Goal: Task Accomplishment & Management: Manage account settings

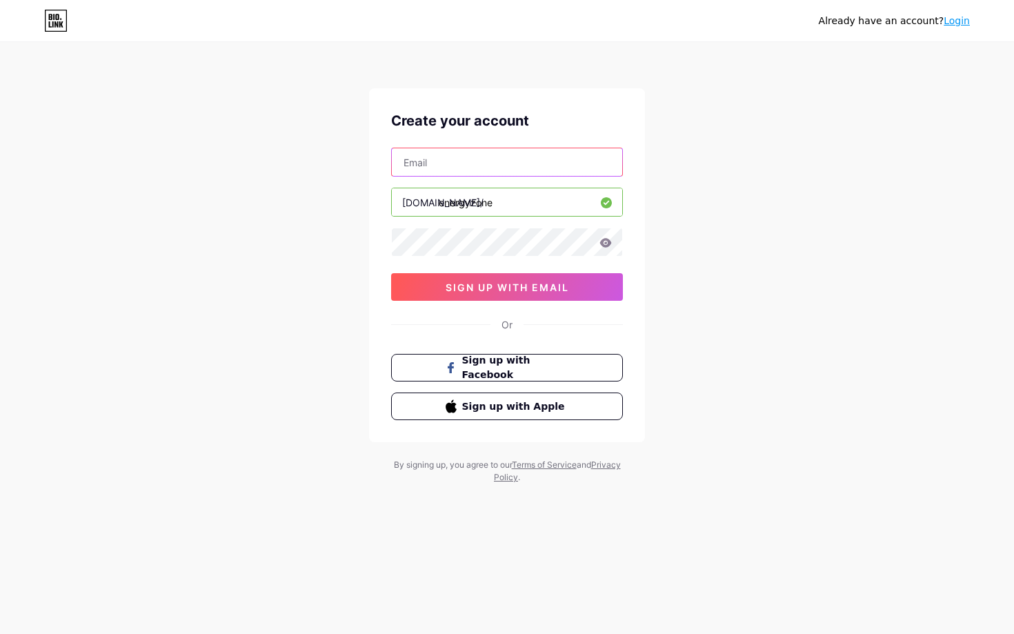
click at [528, 168] on input "text" at bounding box center [507, 162] width 230 height 28
type input "[PERSON_NAME][EMAIL_ADDRESS][DOMAIN_NAME]"
click at [607, 242] on icon at bounding box center [605, 243] width 12 height 10
click at [608, 239] on icon at bounding box center [606, 242] width 12 height 9
click at [606, 241] on icon at bounding box center [606, 242] width 12 height 9
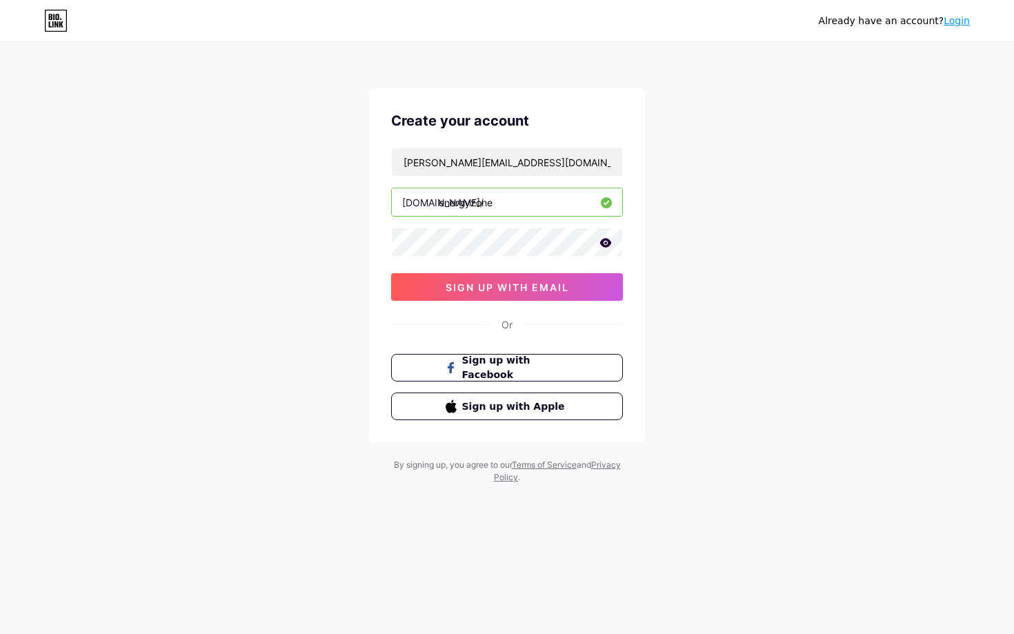
click at [609, 241] on icon at bounding box center [606, 242] width 12 height 9
click at [530, 286] on span "sign up with email" at bounding box center [507, 287] width 123 height 12
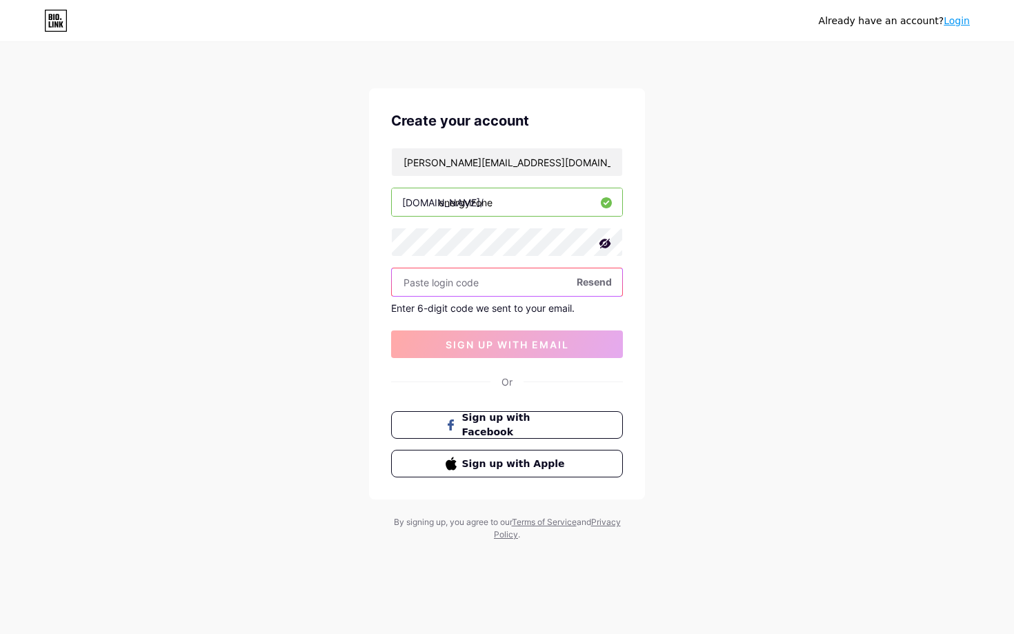
paste input "765054"
type input "765054"
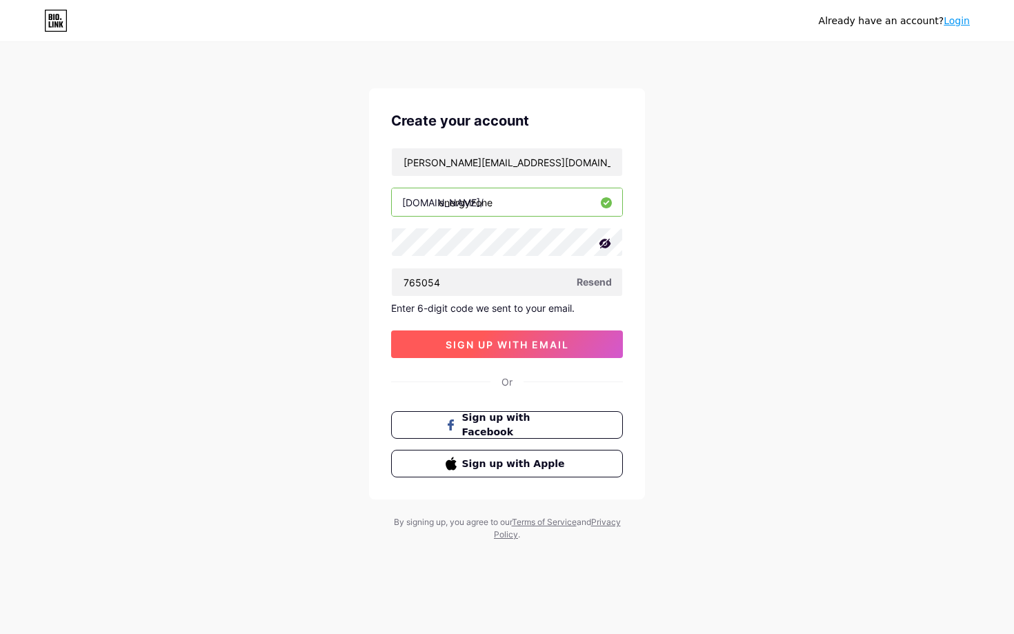
click at [528, 347] on span "sign up with email" at bounding box center [507, 345] width 123 height 12
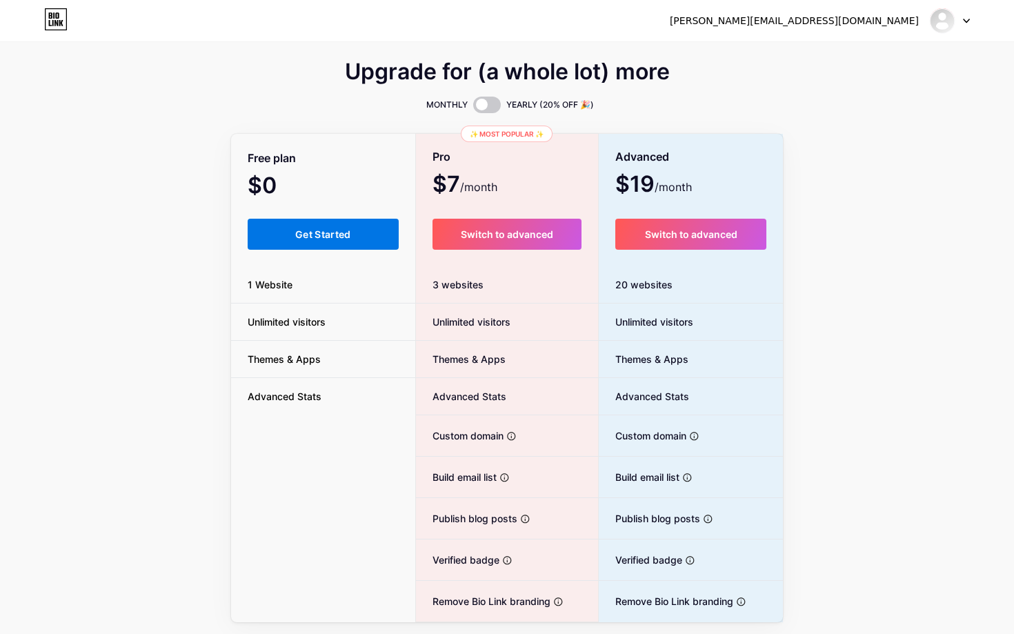
click at [348, 232] on span "Get Started" at bounding box center [323, 234] width 56 height 12
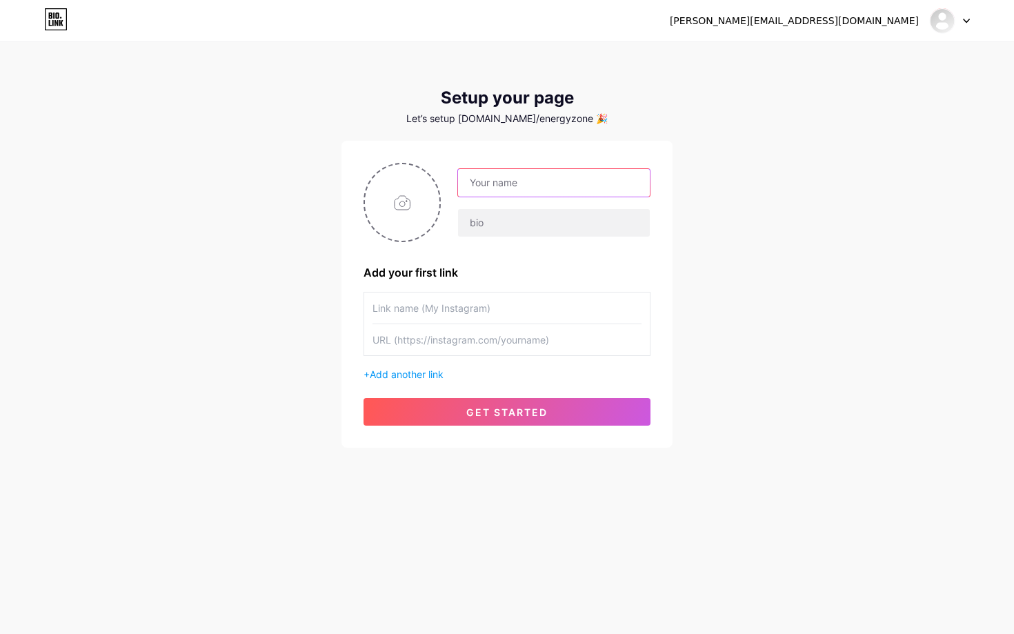
click at [521, 186] on input "text" at bounding box center [554, 183] width 192 height 28
type input "Energy Zone"
type input "suplementos"
click at [433, 376] on span "Add another link" at bounding box center [407, 374] width 74 height 12
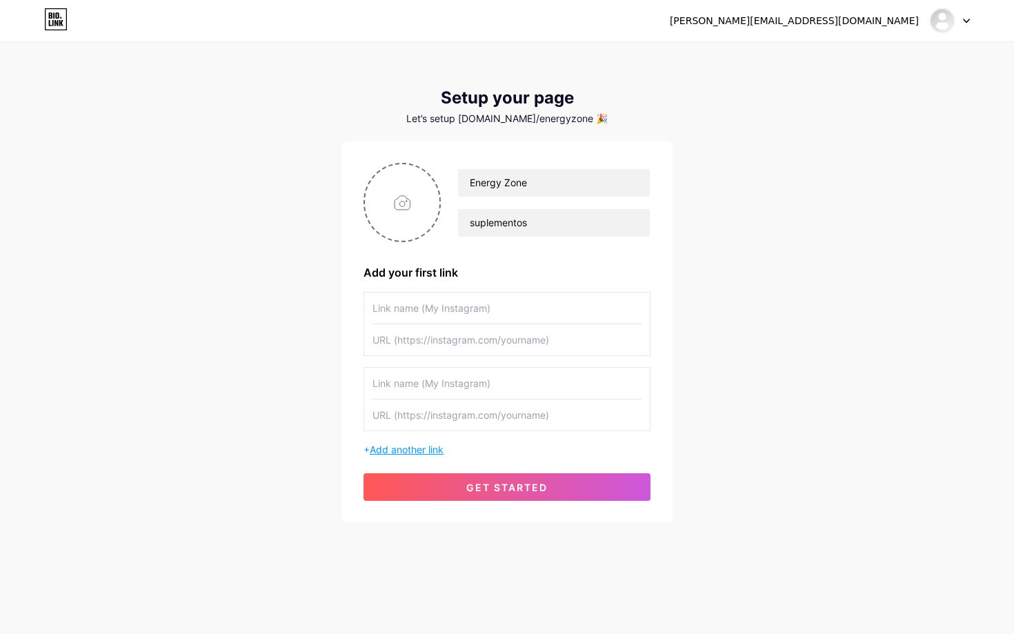
click at [424, 454] on span "Add another link" at bounding box center [407, 450] width 74 height 12
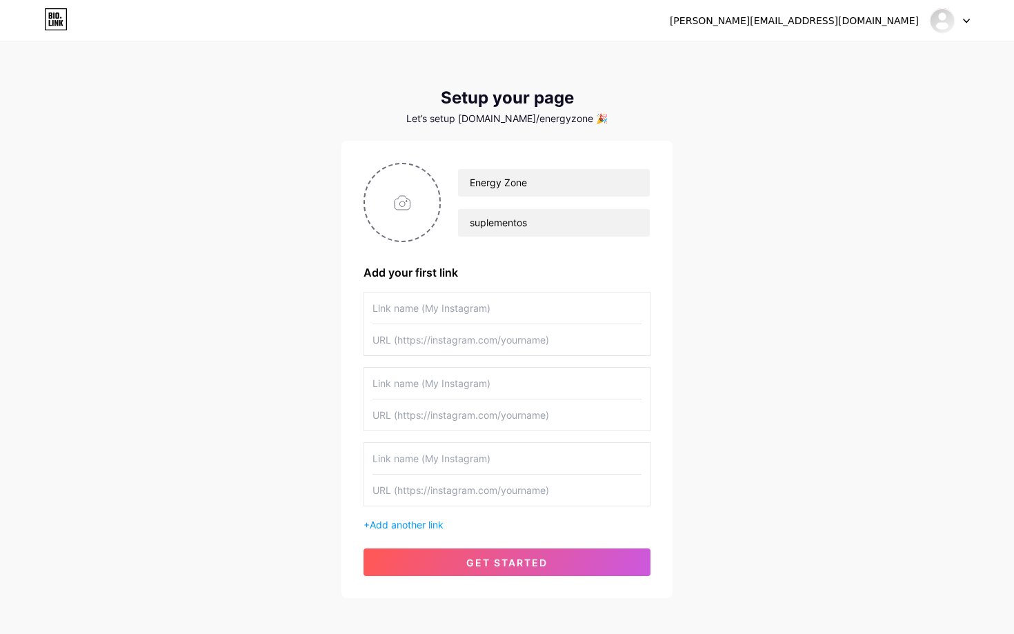
click at [458, 318] on input "text" at bounding box center [506, 307] width 269 height 31
paste input "[URL][DOMAIN_NAME]"
type input "[URL][DOMAIN_NAME]"
click at [509, 342] on input "text" at bounding box center [506, 339] width 269 height 31
paste input "[URL][DOMAIN_NAME]"
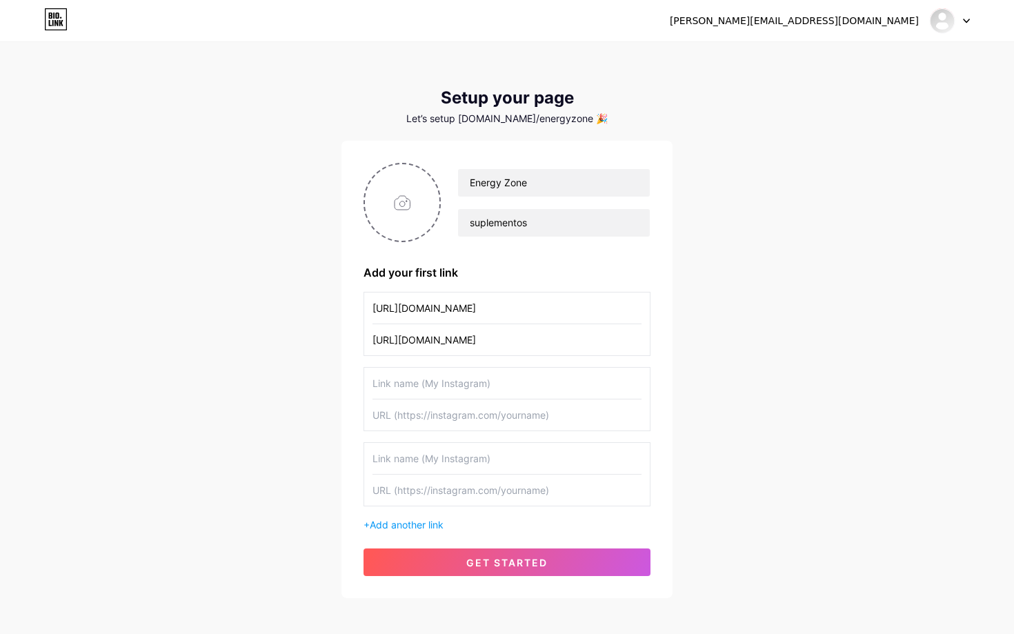
type input "[URL][DOMAIN_NAME]"
click at [489, 312] on input "[URL][DOMAIN_NAME]" at bounding box center [506, 307] width 269 height 31
type input "WEB"
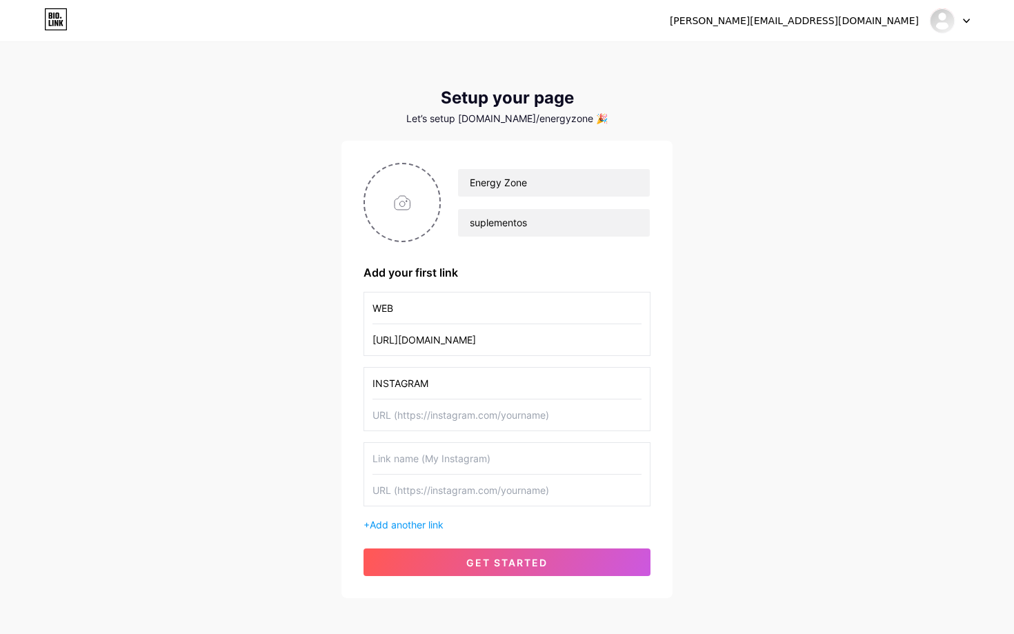
type input "INSTAGRAM"
click at [457, 422] on input "text" at bounding box center [506, 414] width 269 height 31
paste input "[URL][DOMAIN_NAME][DOMAIN_NAME]"
type input "[URL][DOMAIN_NAME][DOMAIN_NAME]"
click at [457, 464] on input "text" at bounding box center [506, 458] width 269 height 31
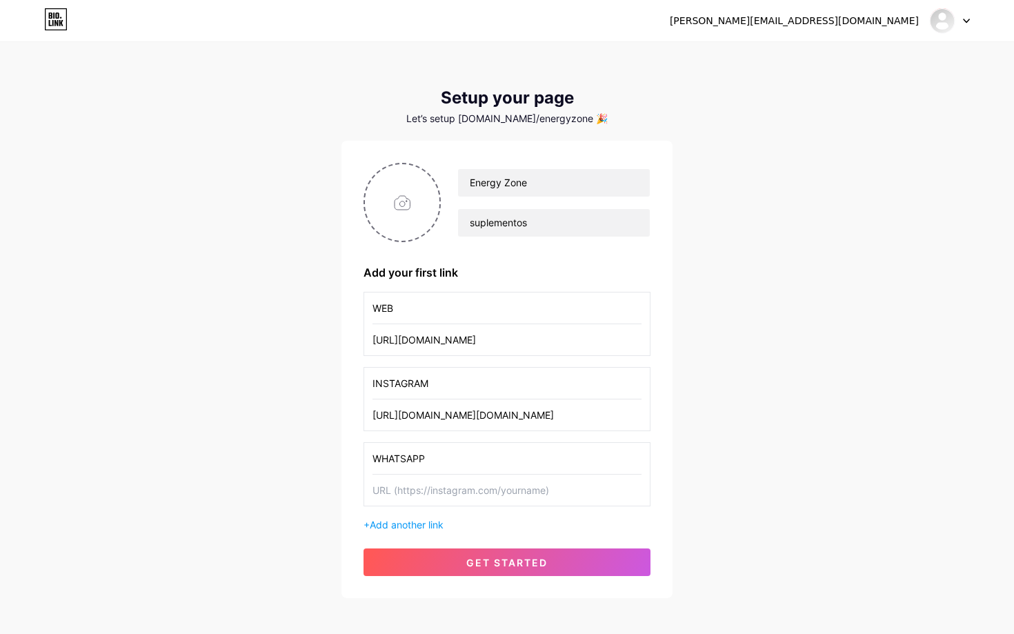
type input "WHATSAPP"
paste input "[URL][DOMAIN_NAME][PHONE_NUMBER]"
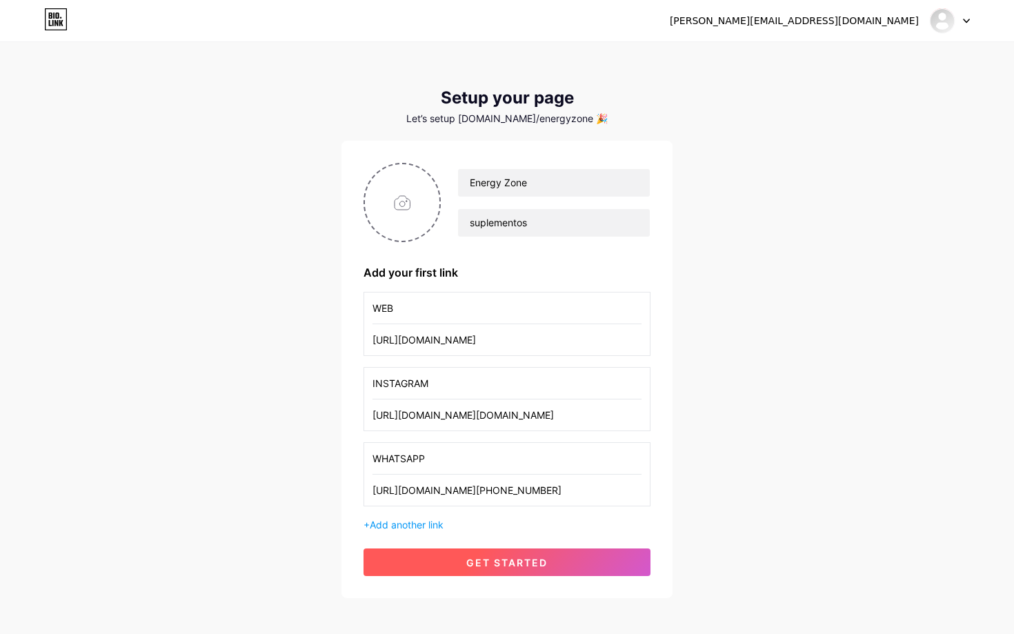
type input "[URL][DOMAIN_NAME][PHONE_NUMBER]"
click at [546, 553] on button "get started" at bounding box center [507, 562] width 287 height 28
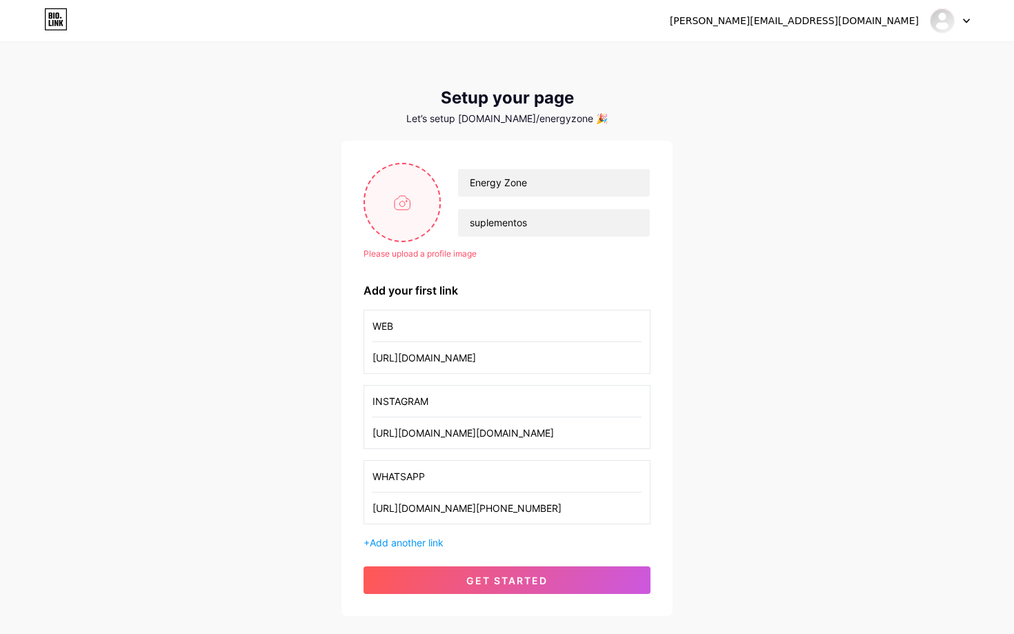
click at [395, 218] on input "file" at bounding box center [402, 202] width 74 height 77
click at [406, 208] on input "file" at bounding box center [402, 202] width 74 height 77
click at [401, 210] on input "file" at bounding box center [402, 202] width 74 height 77
type input "C:\fakepath\Diseño sin título.png"
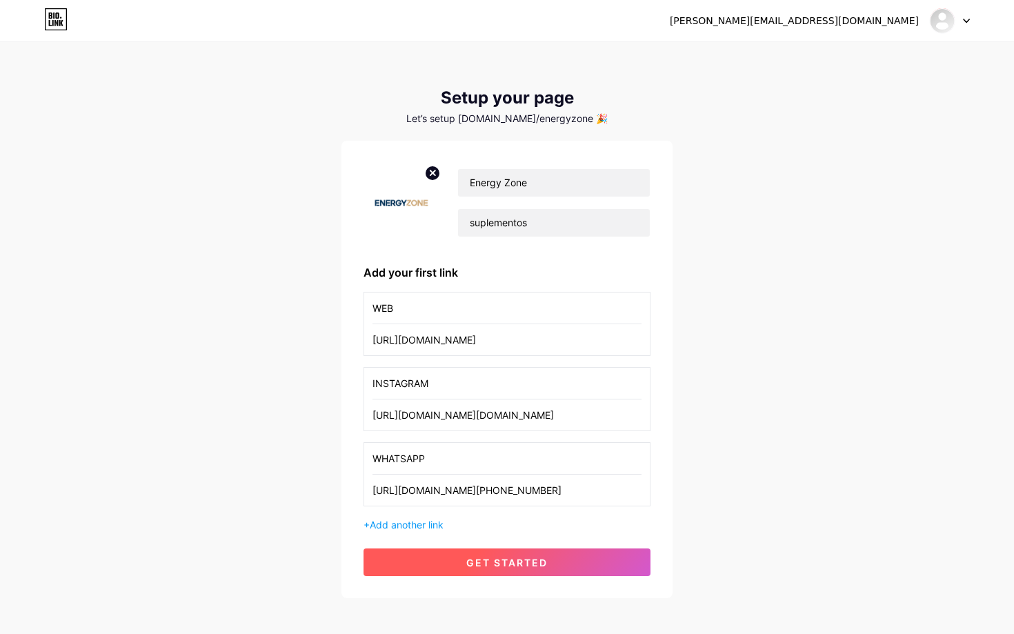
click at [547, 557] on span "get started" at bounding box center [506, 563] width 81 height 12
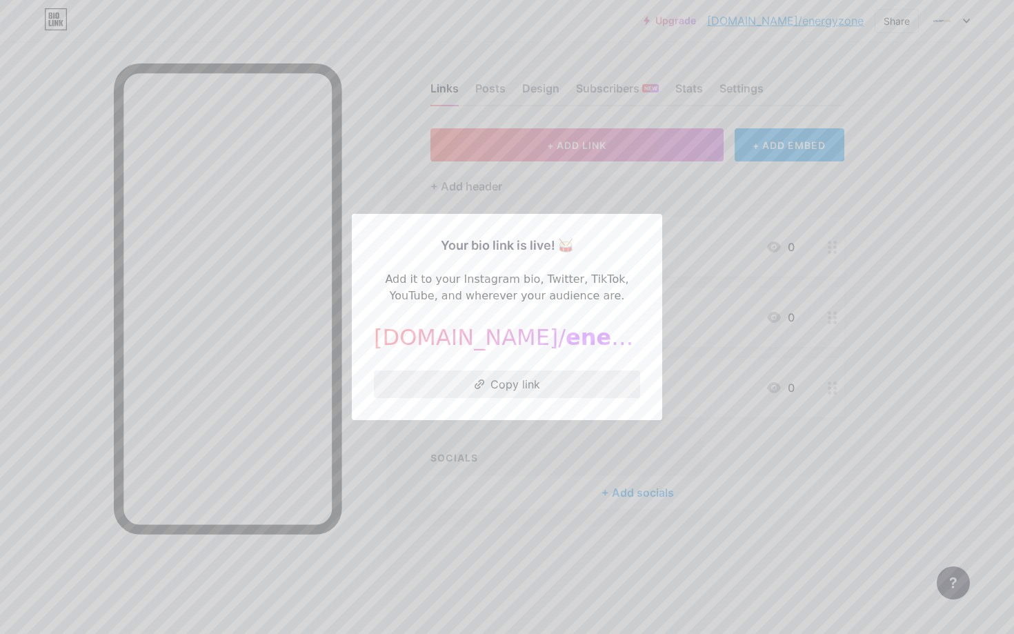
click at [575, 393] on button "Copy link" at bounding box center [507, 384] width 266 height 28
click at [728, 197] on div at bounding box center [507, 317] width 1014 height 634
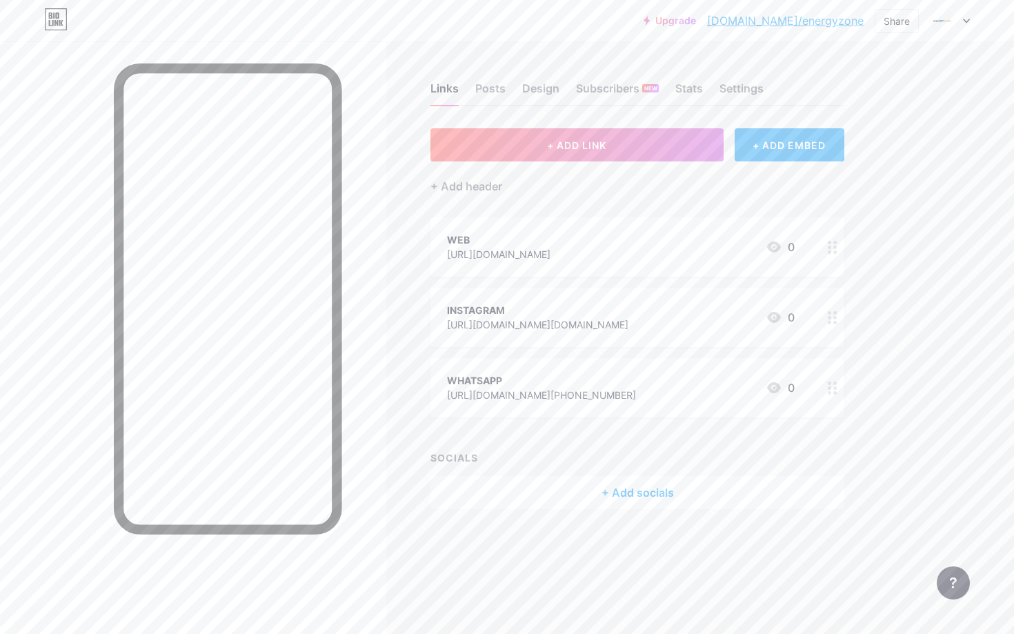
click at [622, 504] on div "+ Add socials" at bounding box center [637, 492] width 414 height 33
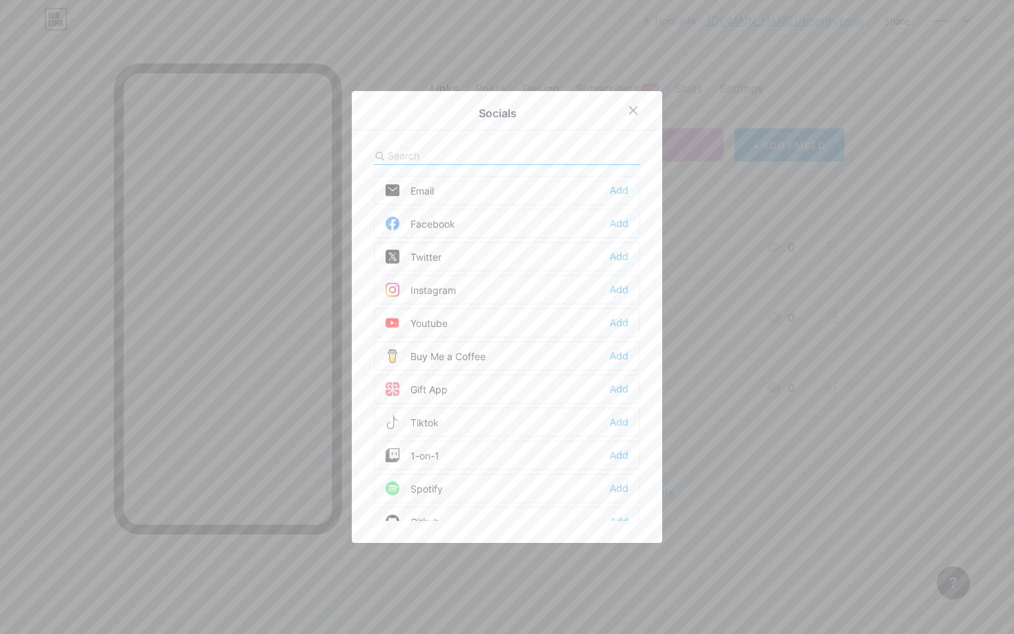
click at [479, 424] on div "Tiktok Add" at bounding box center [507, 422] width 266 height 29
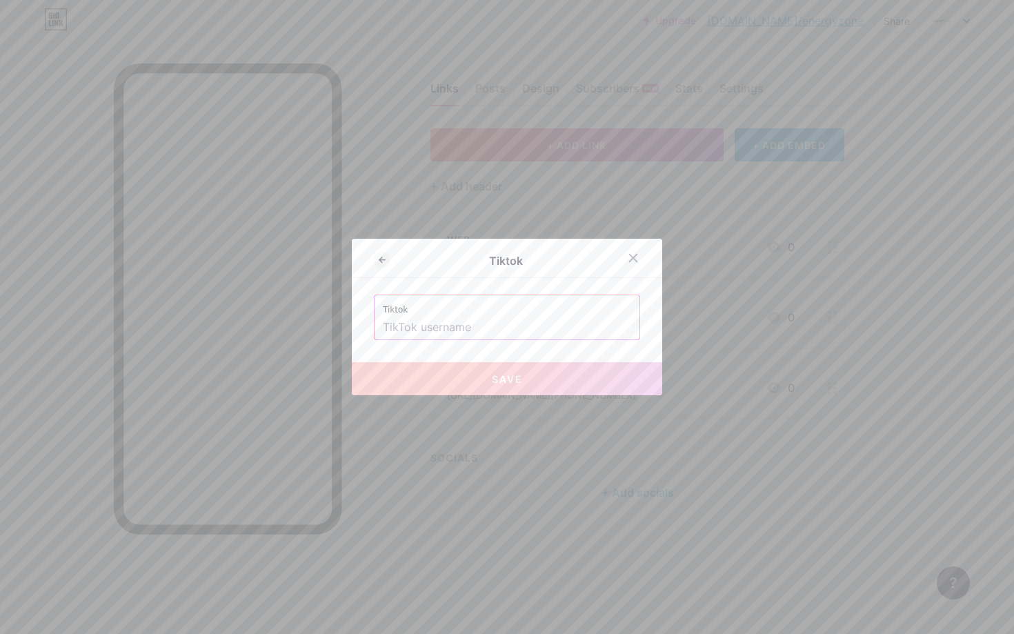
click at [481, 327] on input "text" at bounding box center [507, 327] width 248 height 23
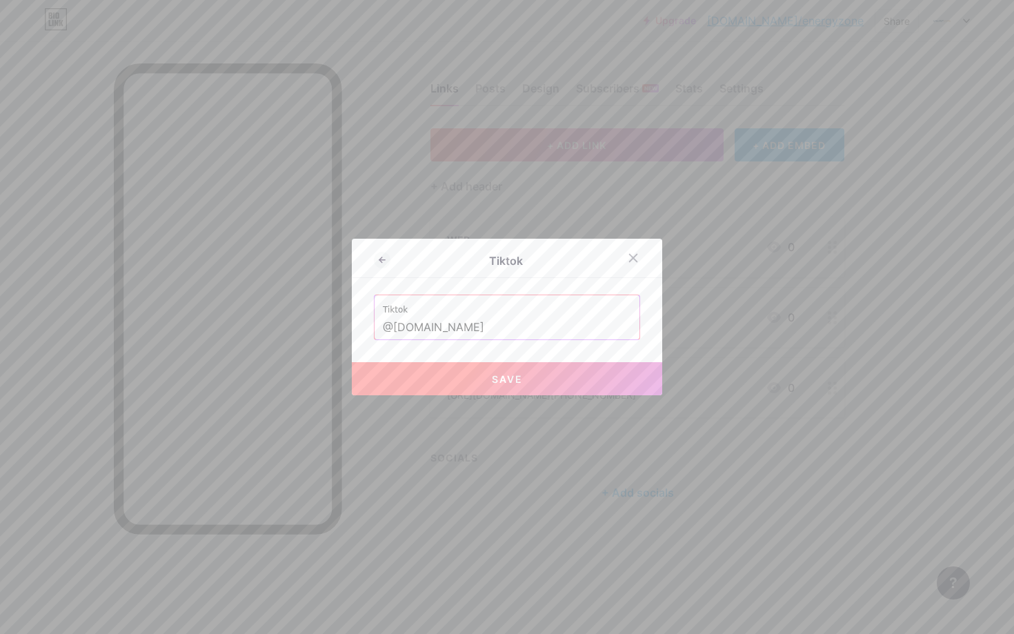
click at [492, 366] on button "Save" at bounding box center [507, 378] width 310 height 33
type input "[URL][EMAIL_ADDRESS][DOMAIN_NAME][DOMAIN_NAME]"
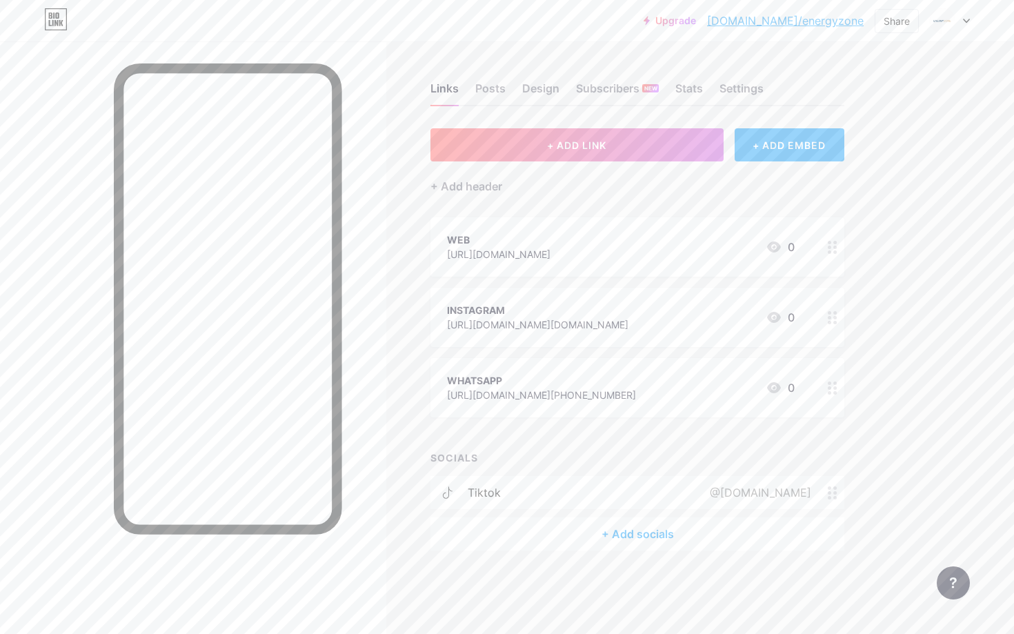
click at [603, 541] on div "+ Add socials" at bounding box center [637, 533] width 414 height 33
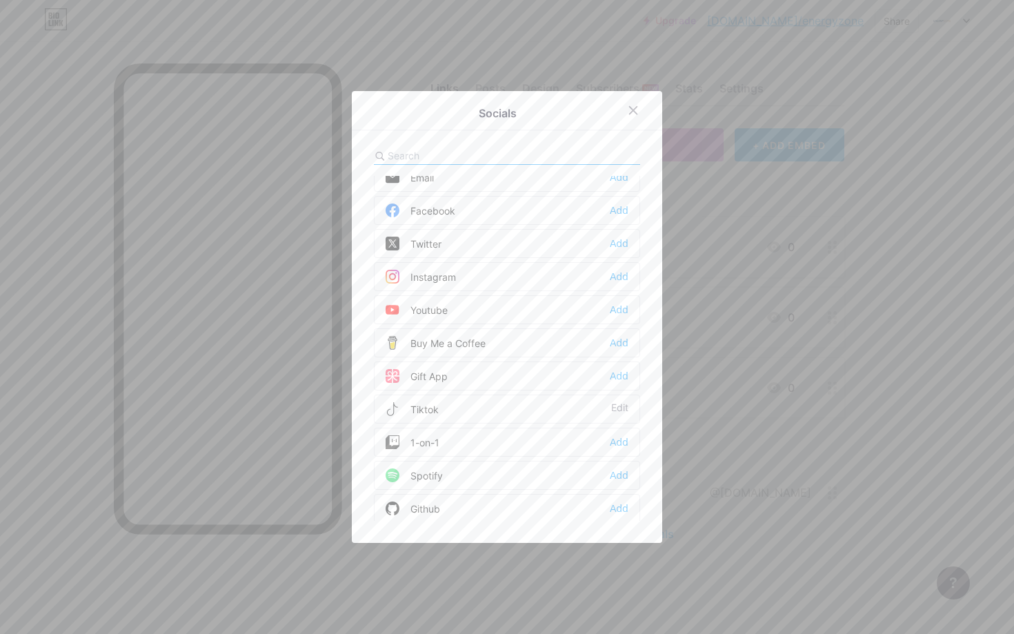
scroll to position [14, 0]
click at [621, 280] on div "Add" at bounding box center [619, 276] width 19 height 14
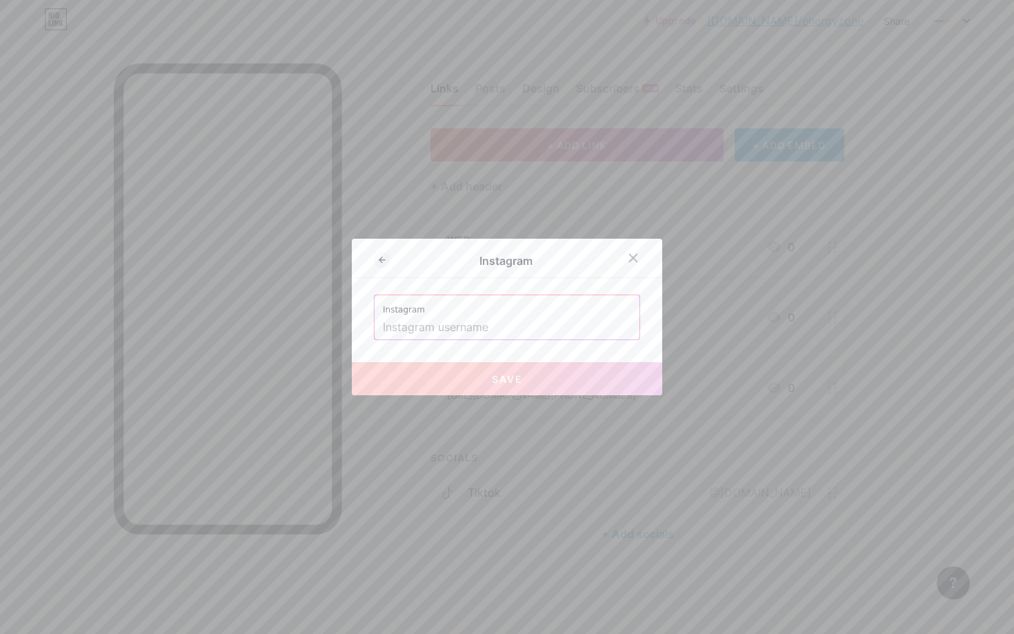
click at [568, 321] on input "text" at bounding box center [507, 327] width 248 height 23
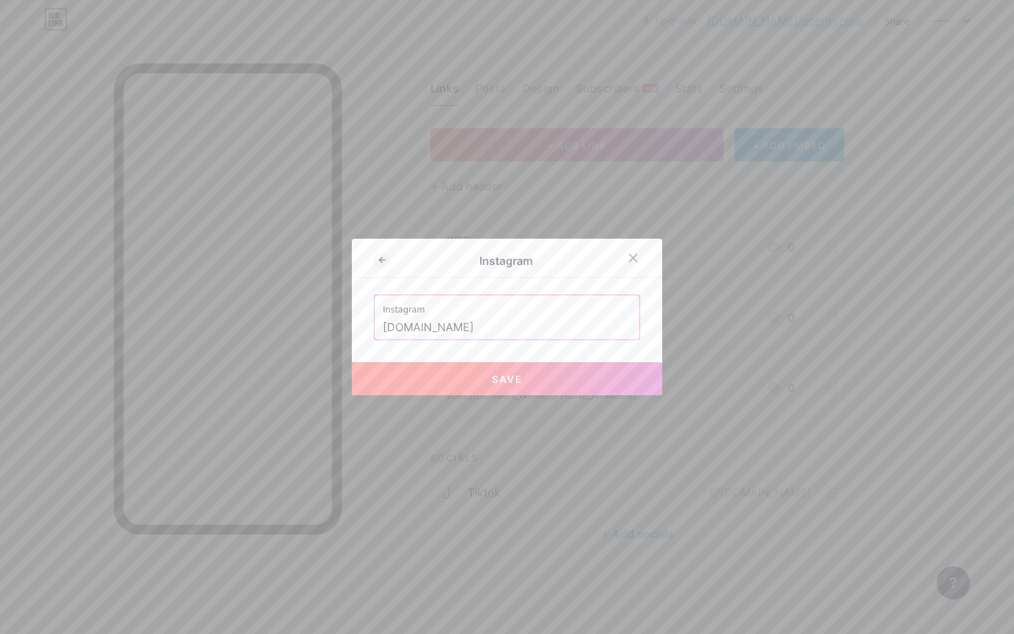
click at [565, 384] on button "Save" at bounding box center [507, 378] width 310 height 33
type input "[URL][DOMAIN_NAME][DOMAIN_NAME]"
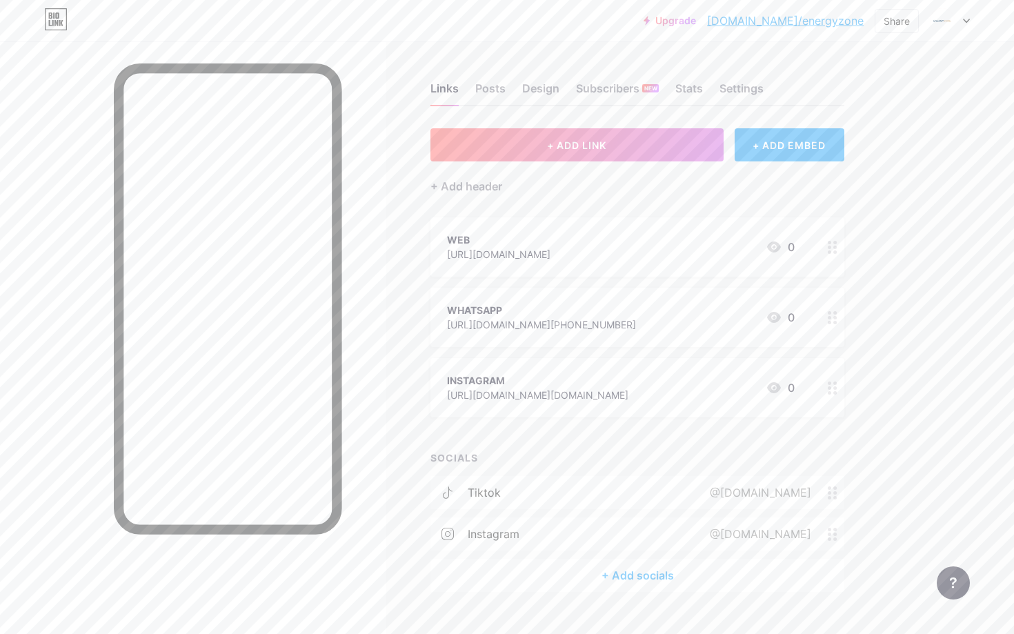
click at [684, 388] on div "INSTAGRAM [URL][DOMAIN_NAME][DOMAIN_NAME] 0" at bounding box center [621, 388] width 348 height 32
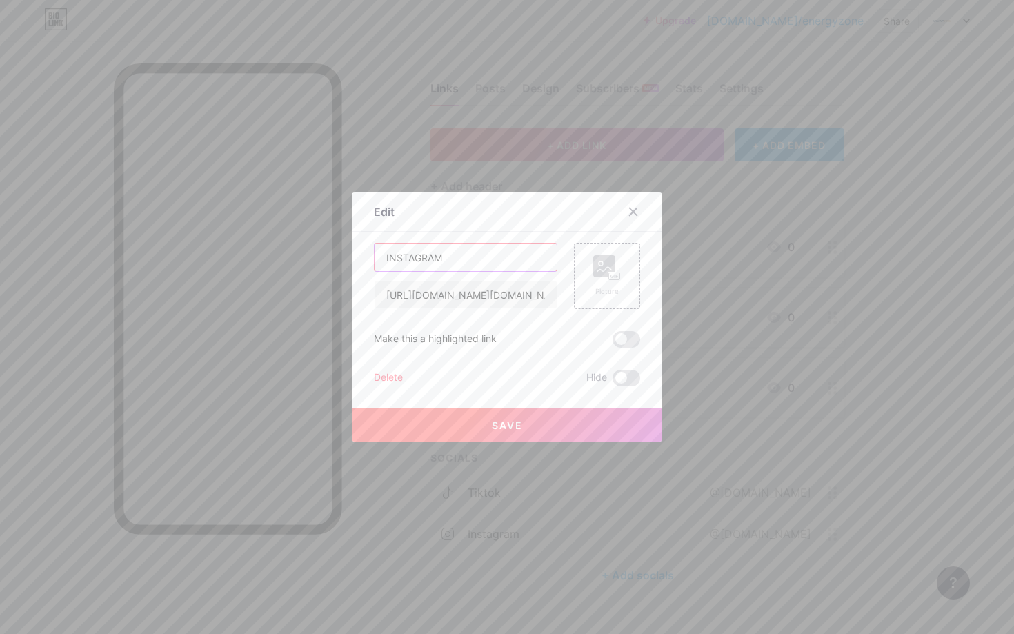
click at [494, 246] on input "INSTAGRAM" at bounding box center [466, 258] width 182 height 28
type input "GRUPO VIP WAPP"
paste input "[URL][DOMAIN_NAME]"
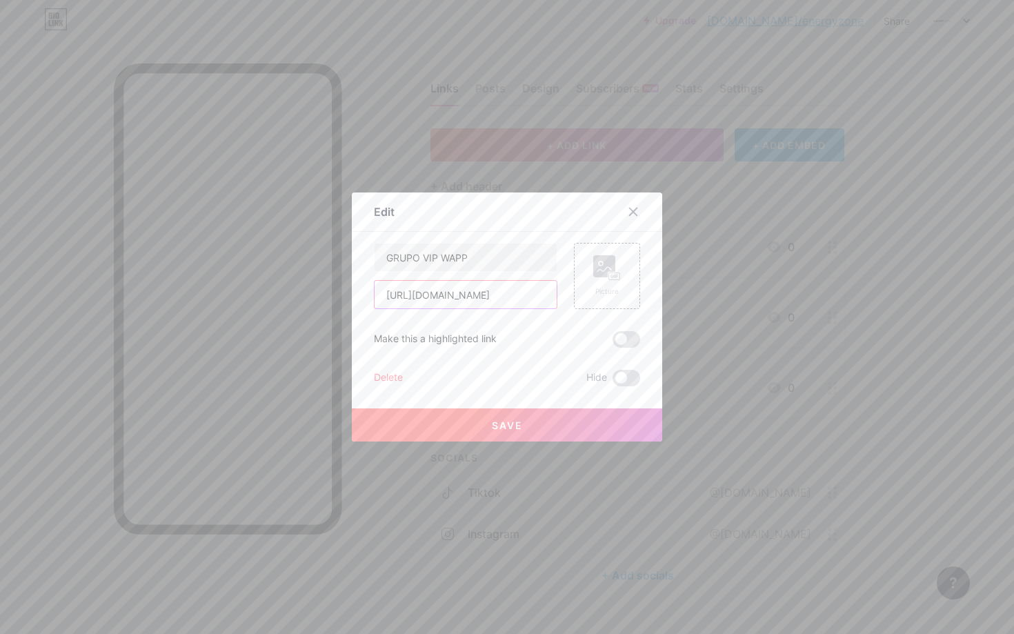
scroll to position [0, 0]
type input "[URL][DOMAIN_NAME]"
click at [633, 337] on span at bounding box center [627, 339] width 28 height 17
click at [613, 343] on input "checkbox" at bounding box center [613, 343] width 0 height 0
click at [508, 440] on button "Save" at bounding box center [507, 424] width 310 height 33
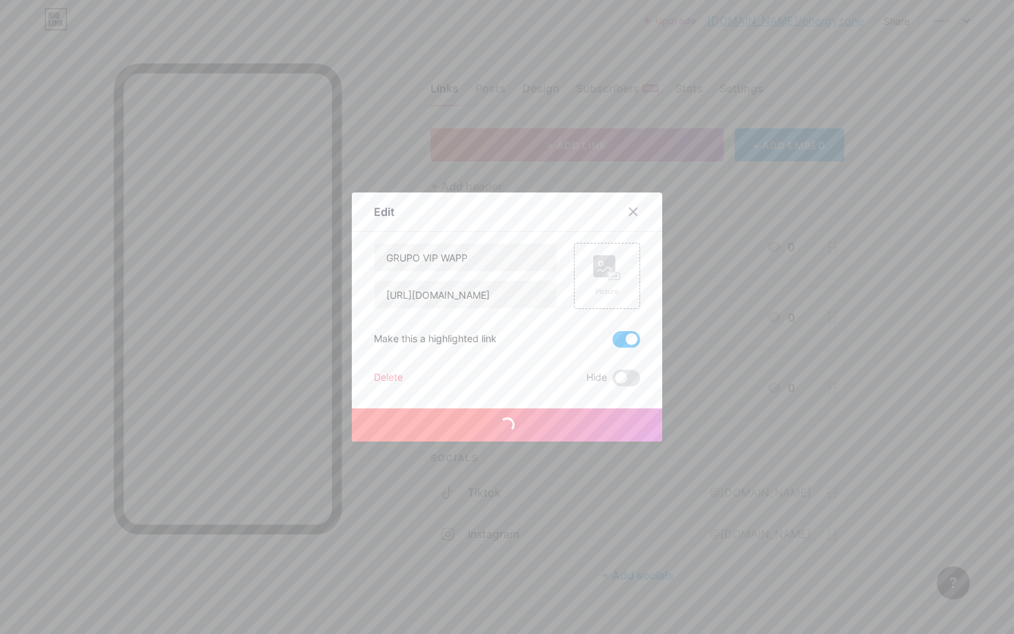
click at [517, 421] on span "Save" at bounding box center [507, 425] width 31 height 12
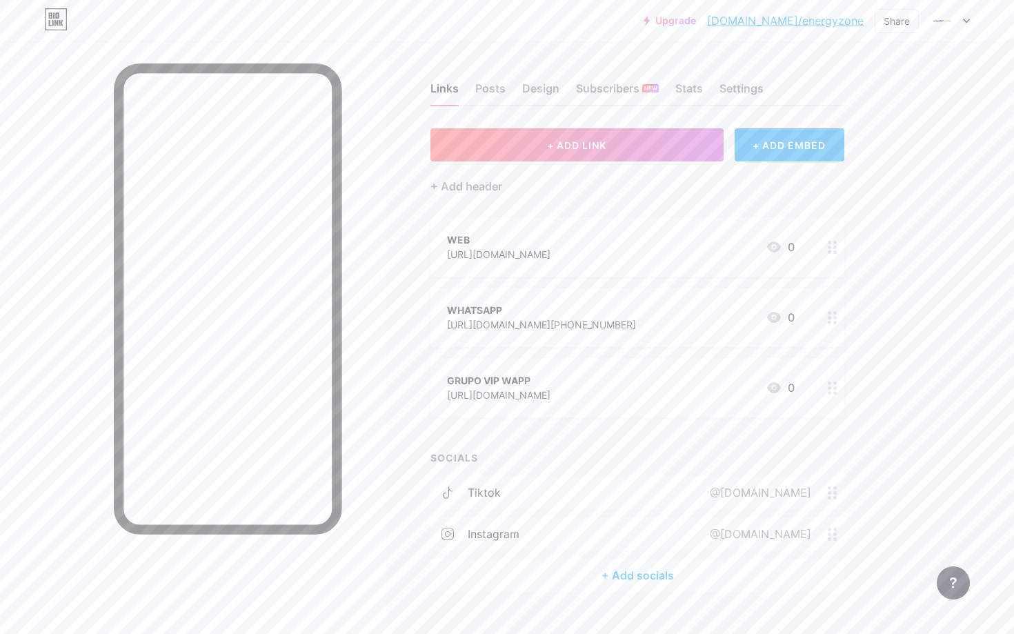
click at [635, 571] on div "+ Add socials" at bounding box center [637, 575] width 414 height 33
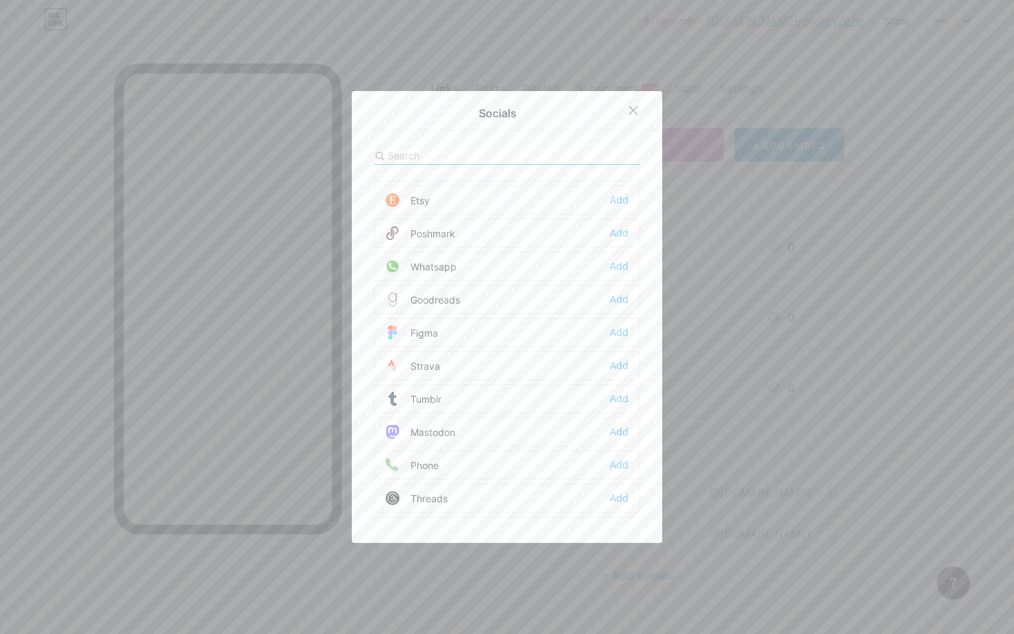
scroll to position [1111, 0]
click at [621, 273] on div "Add" at bounding box center [619, 271] width 19 height 14
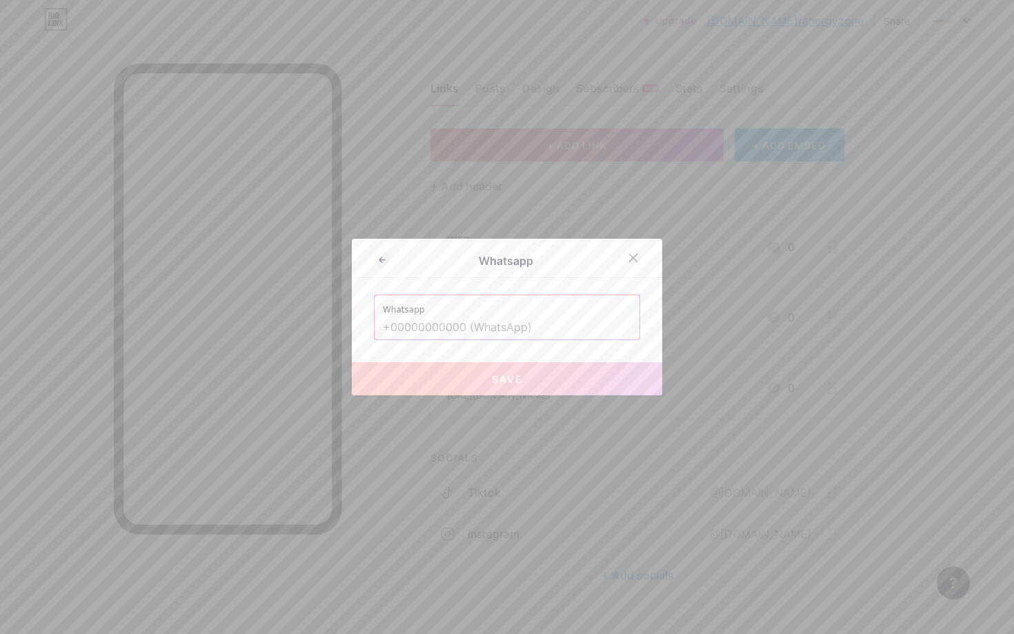
click at [453, 326] on input "text" at bounding box center [507, 327] width 248 height 23
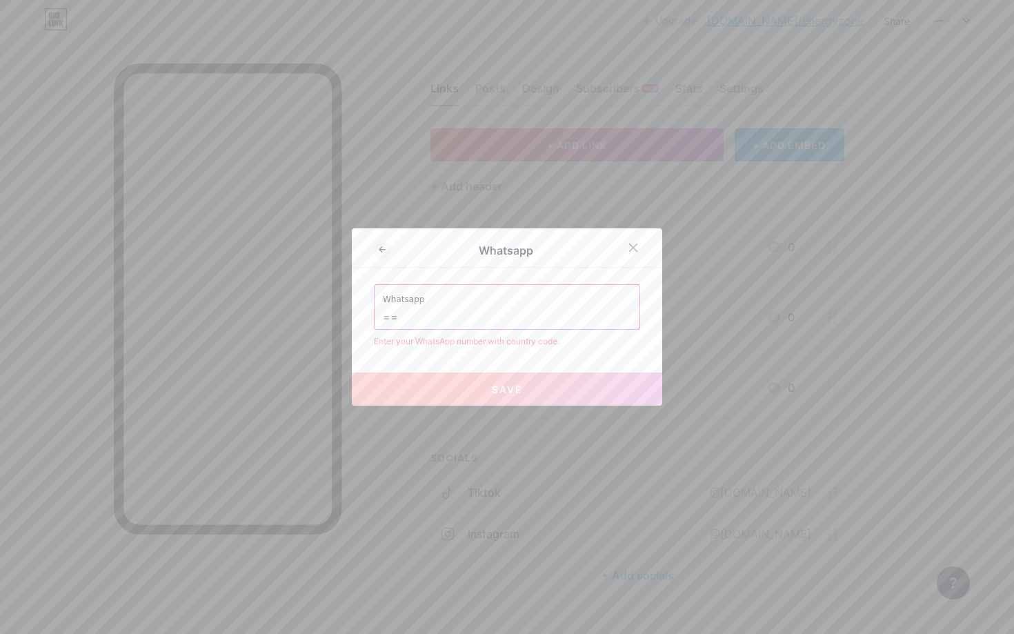
type input "="
paste input "1138036355"
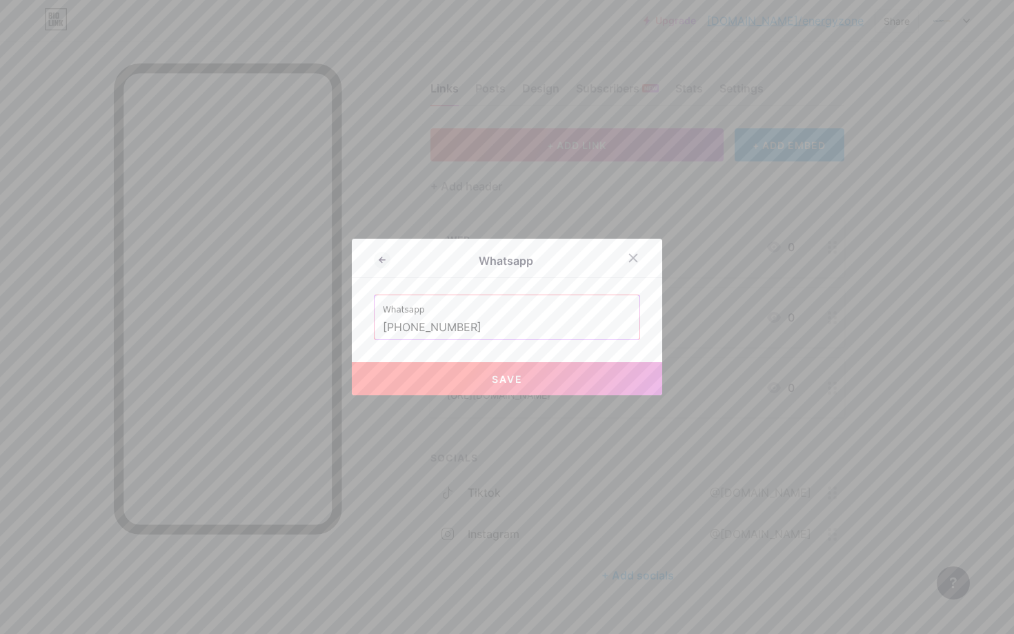
click at [428, 324] on input "[PHONE_NUMBER]" at bounding box center [507, 327] width 248 height 23
click at [510, 382] on span "Save" at bounding box center [507, 379] width 31 height 12
type input "[URL][DOMAIN_NAME][PHONE_NUMBER]"
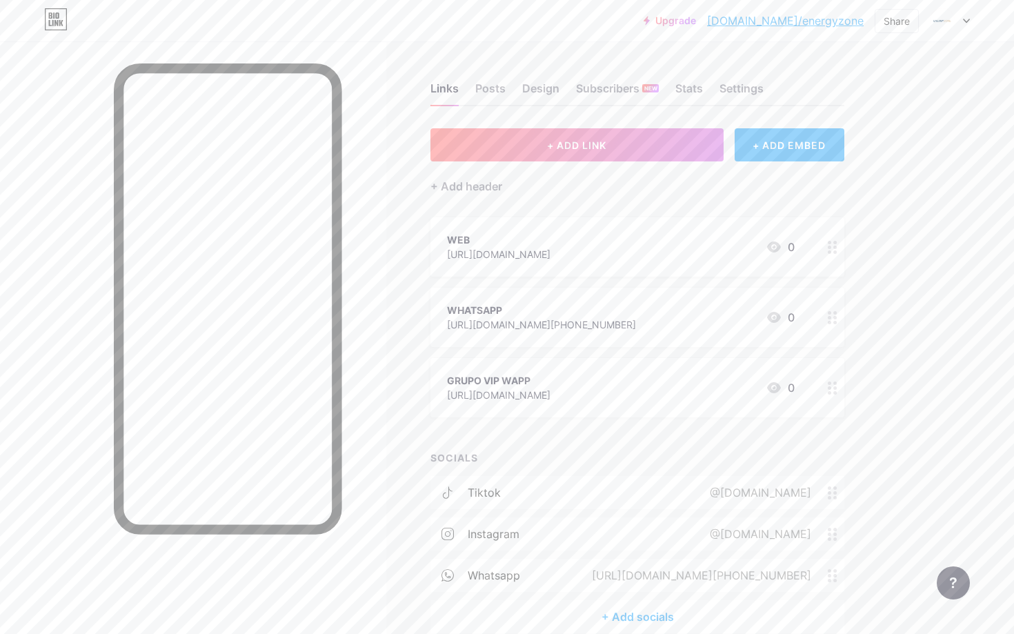
click at [658, 616] on div "+ Add socials" at bounding box center [637, 616] width 414 height 33
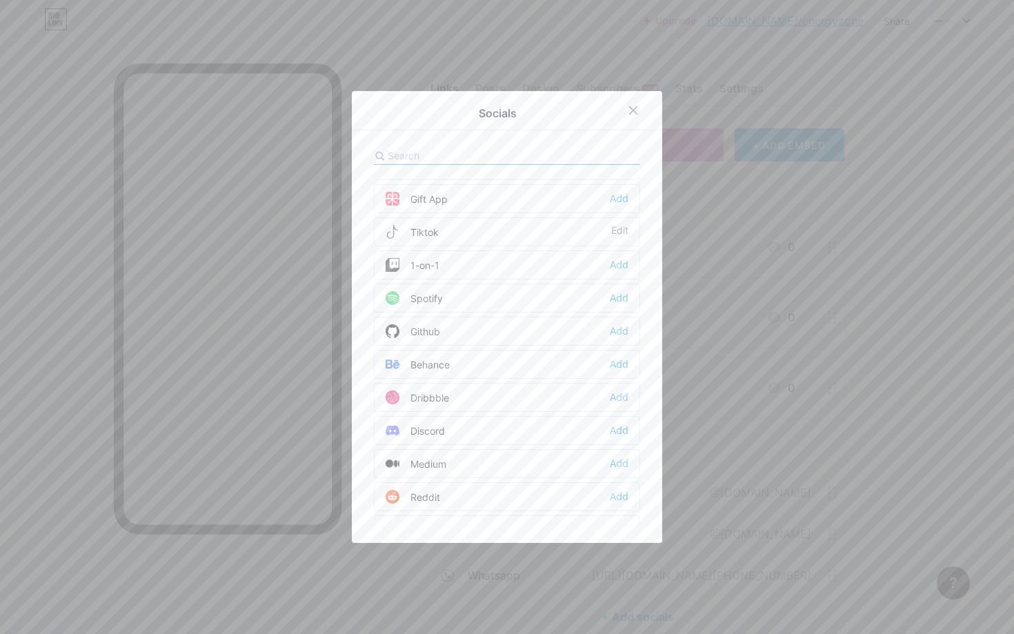
scroll to position [0, 0]
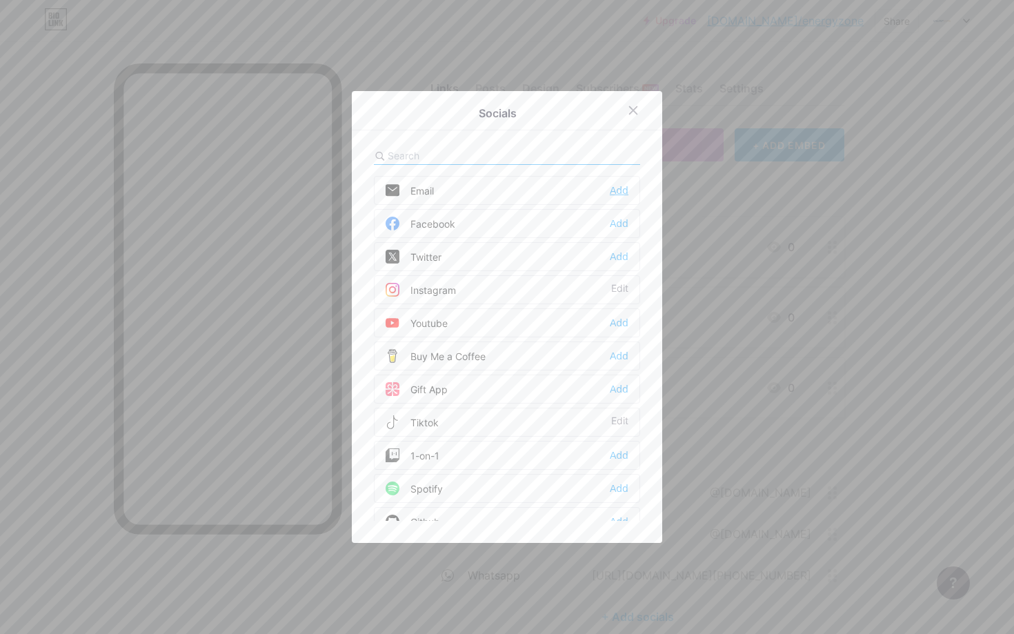
click at [622, 186] on div "Add" at bounding box center [619, 190] width 19 height 14
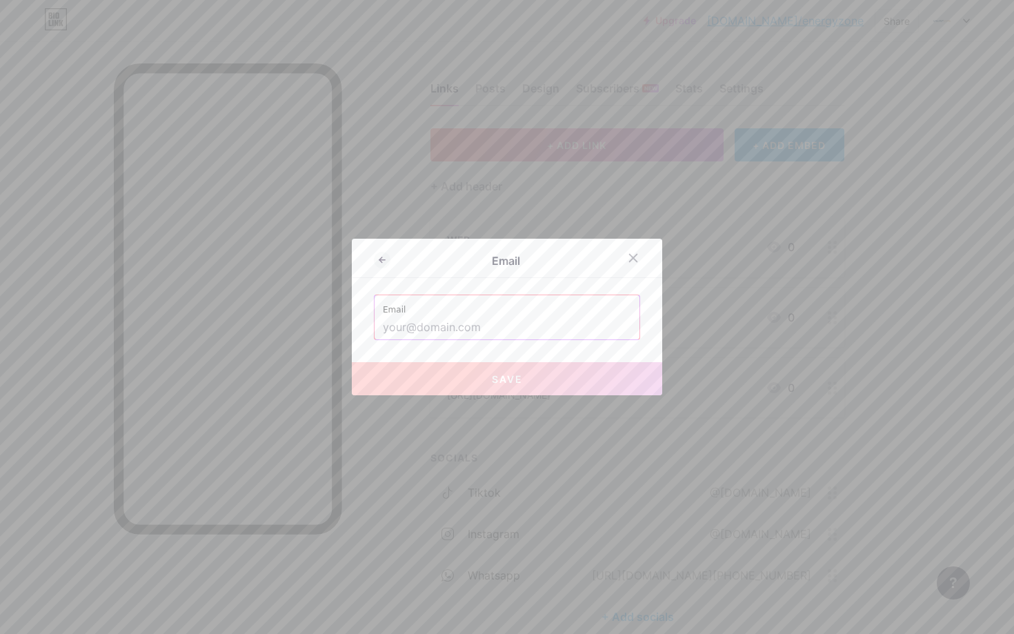
click at [498, 323] on input "text" at bounding box center [507, 327] width 248 height 23
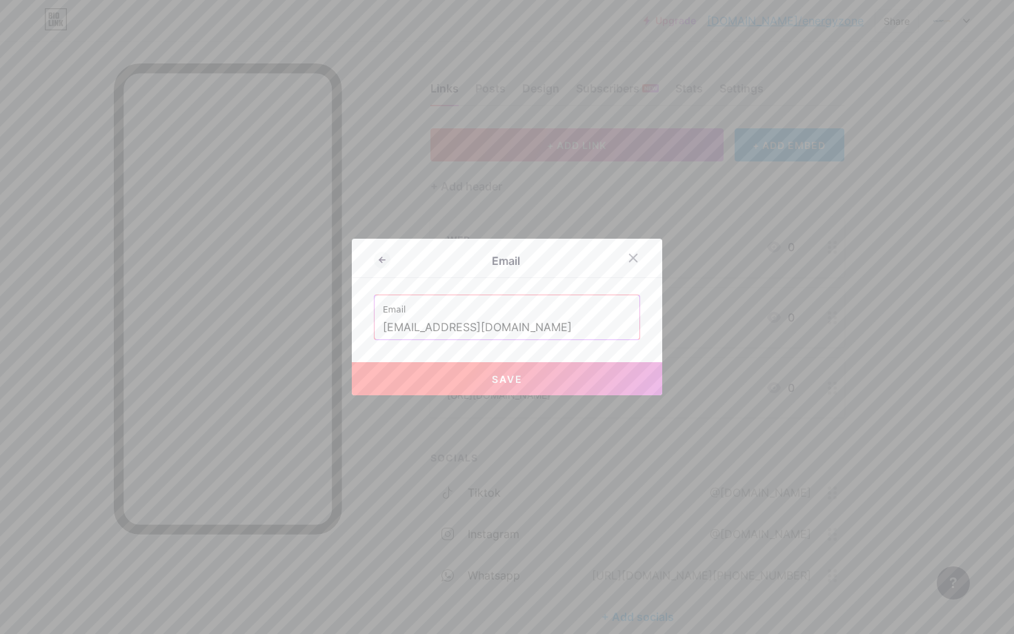
click at [498, 383] on span "Save" at bounding box center [507, 379] width 31 height 12
type input "mailto:[EMAIL_ADDRESS][DOMAIN_NAME]"
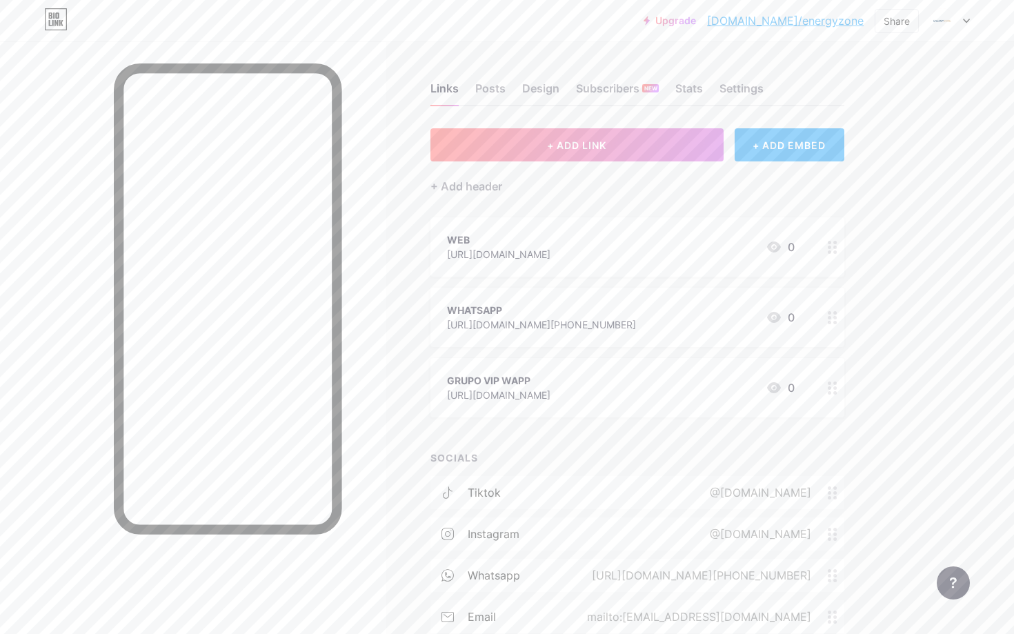
click at [833, 242] on icon at bounding box center [833, 247] width 10 height 13
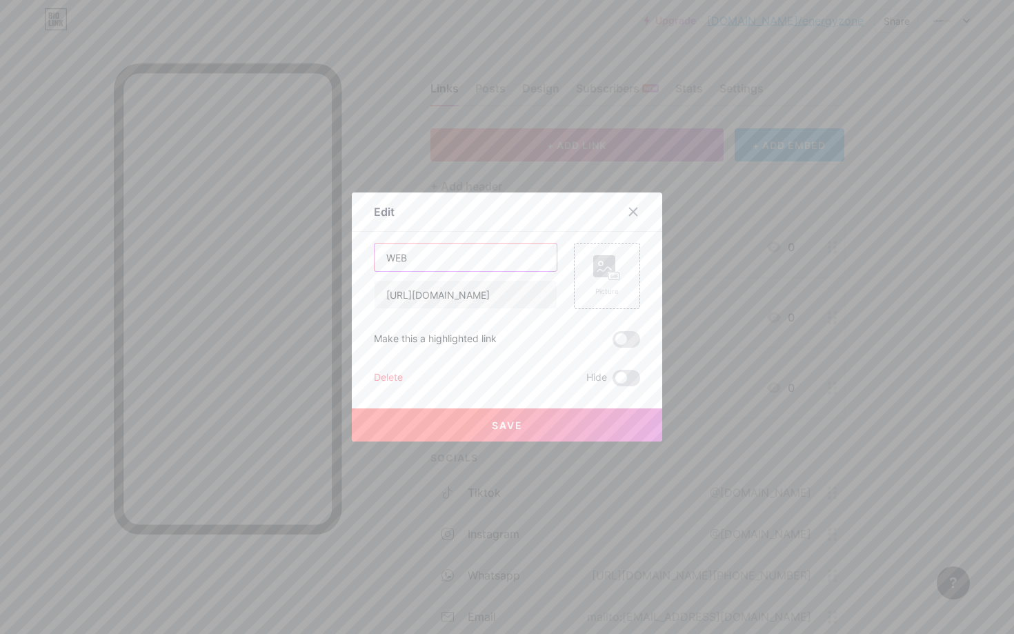
click at [499, 254] on input "WEB" at bounding box center [466, 258] width 182 height 28
type input "TIENDA ONLINE"
click at [517, 415] on button "Save" at bounding box center [507, 424] width 310 height 33
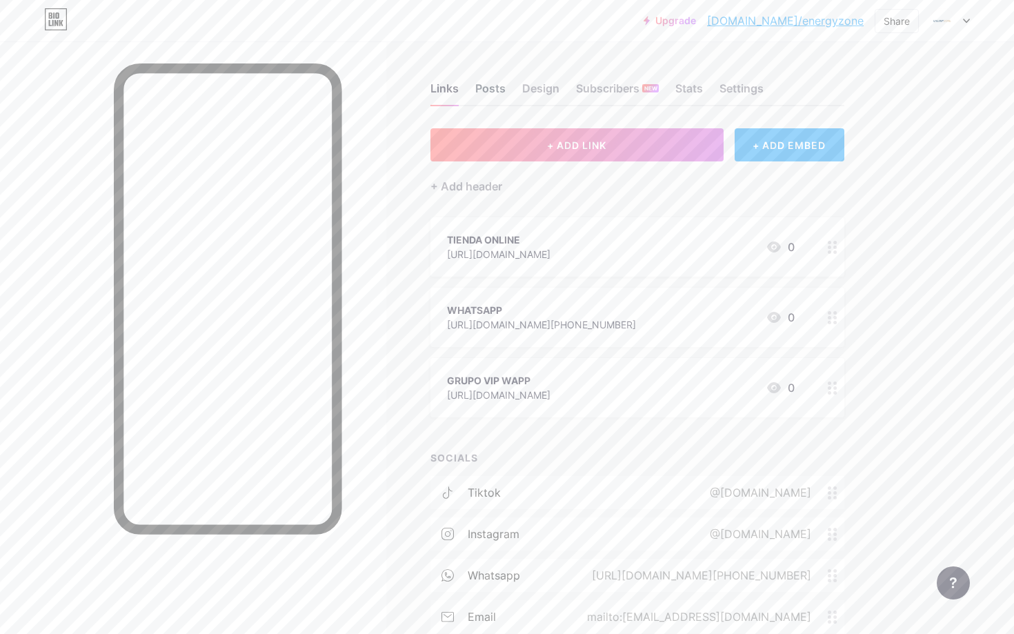
click at [493, 91] on div "Posts" at bounding box center [490, 92] width 30 height 25
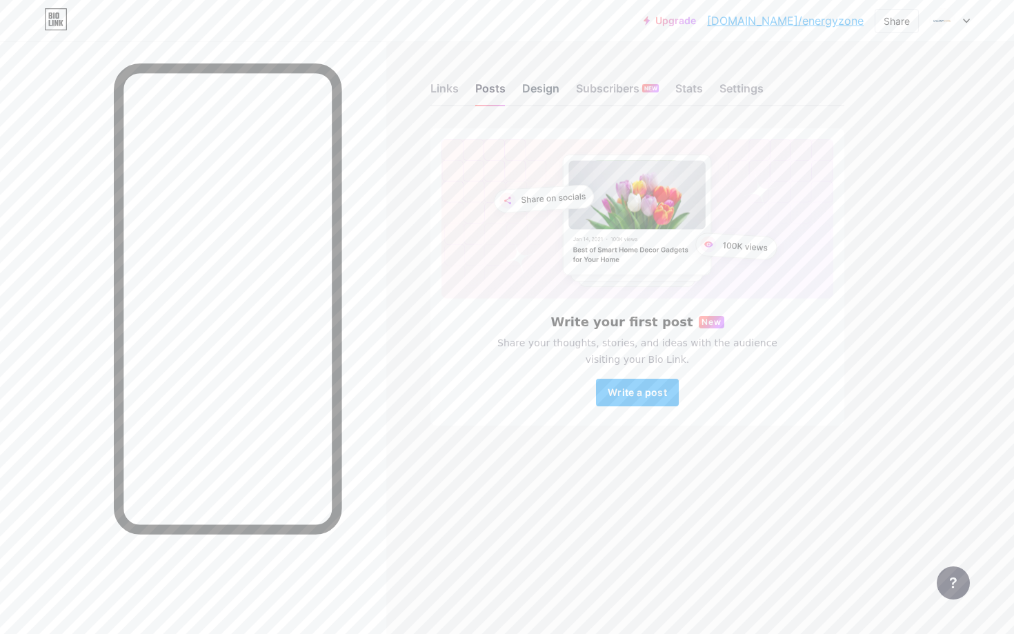
click at [533, 94] on div "Design" at bounding box center [540, 92] width 37 height 25
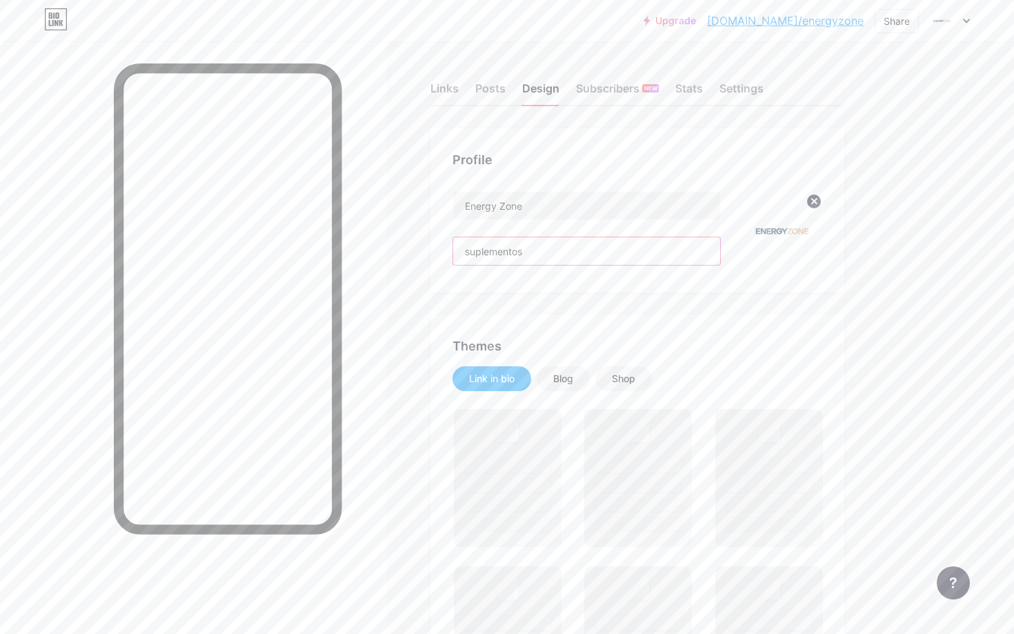
click at [538, 248] on input "suplementos" at bounding box center [586, 251] width 267 height 28
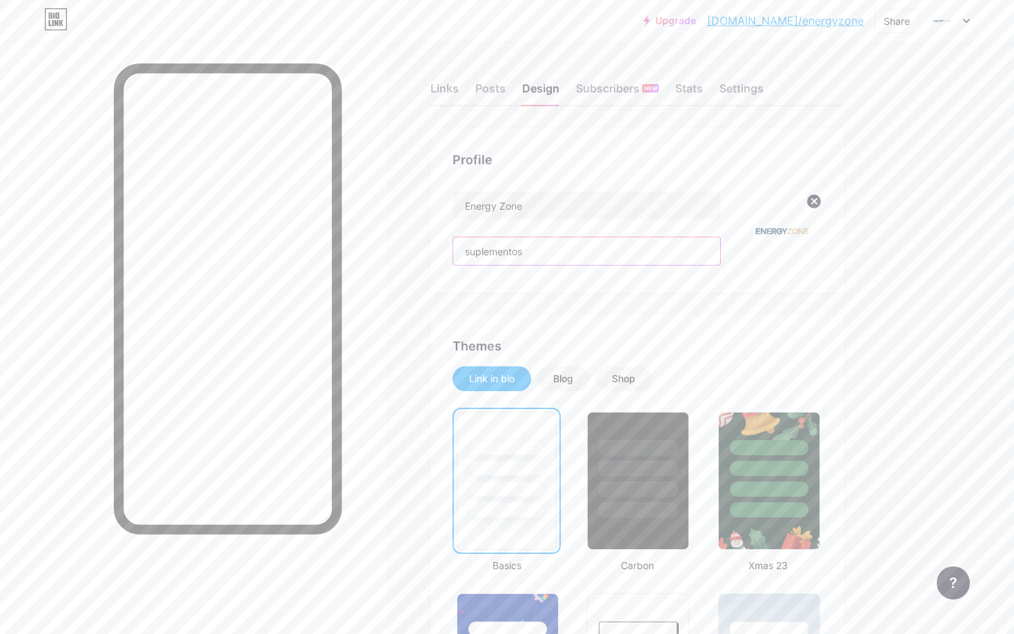
click at [538, 248] on input "suplementos" at bounding box center [586, 251] width 267 height 28
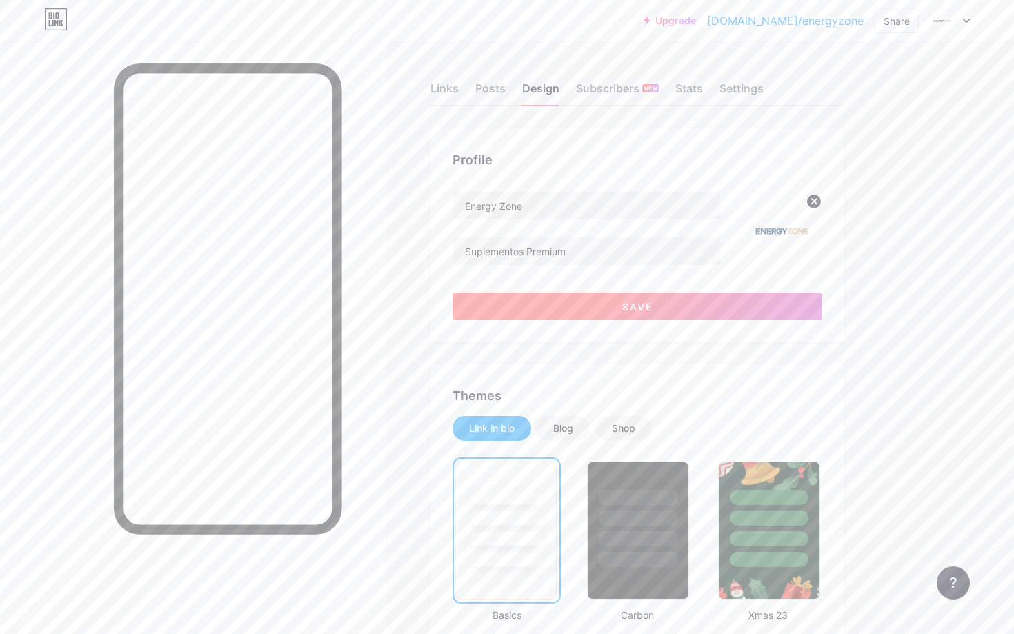
click at [580, 305] on button "Save" at bounding box center [638, 306] width 370 height 28
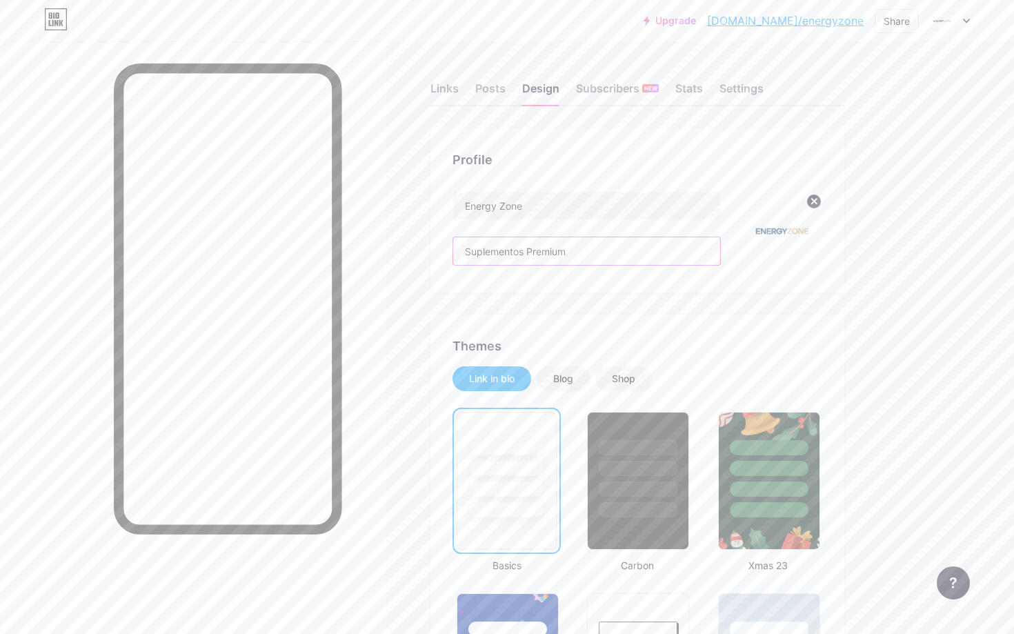
click at [600, 248] on input "Suplementos Premium" at bounding box center [586, 251] width 267 height 28
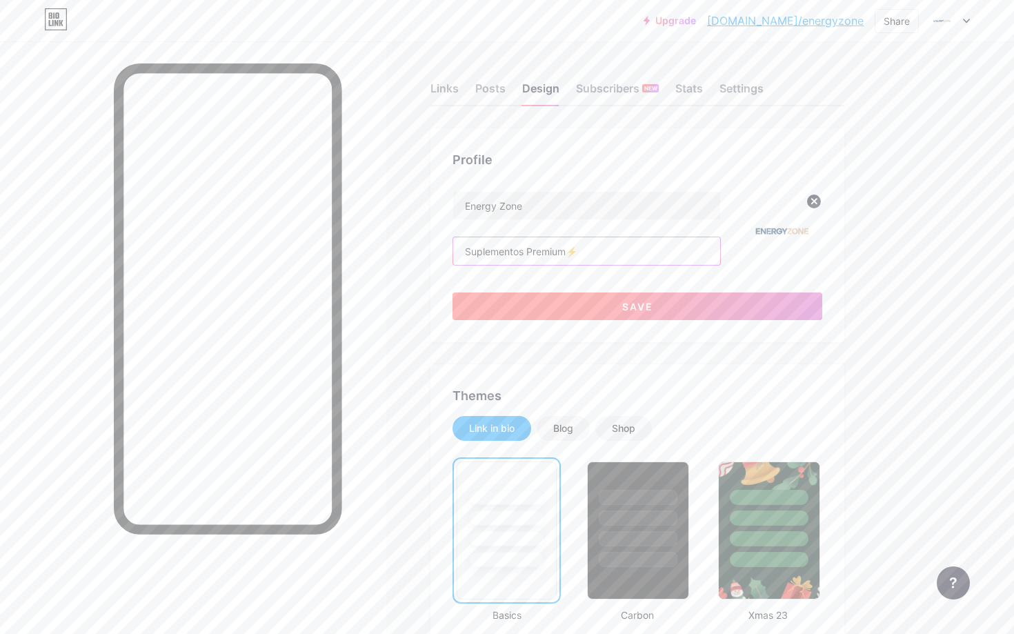
type input "Suplementos Premium⚡️"
click at [589, 306] on button "Save" at bounding box center [638, 306] width 370 height 28
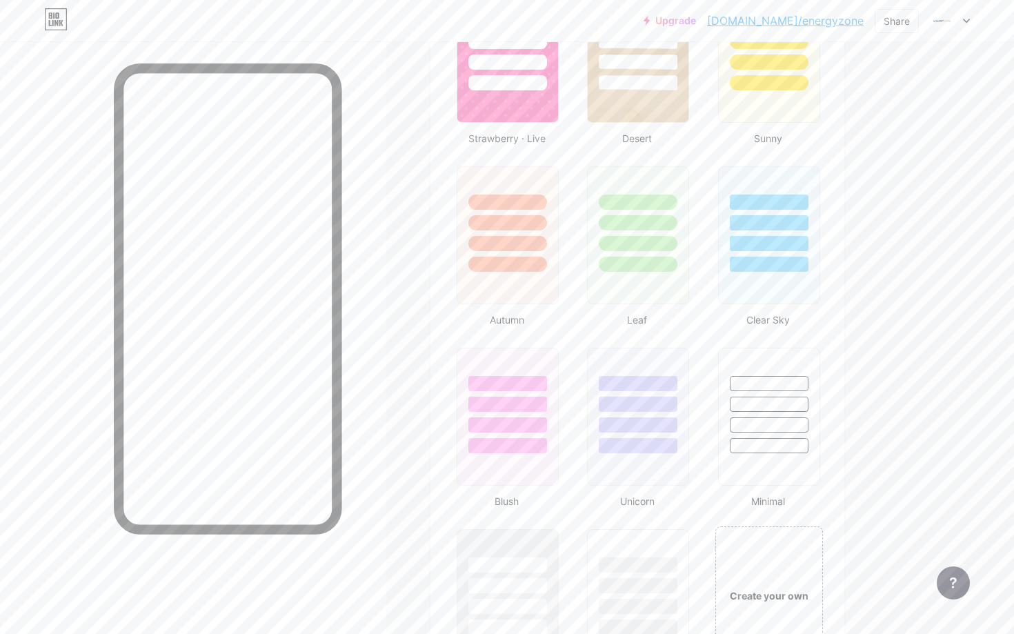
scroll to position [1243, 0]
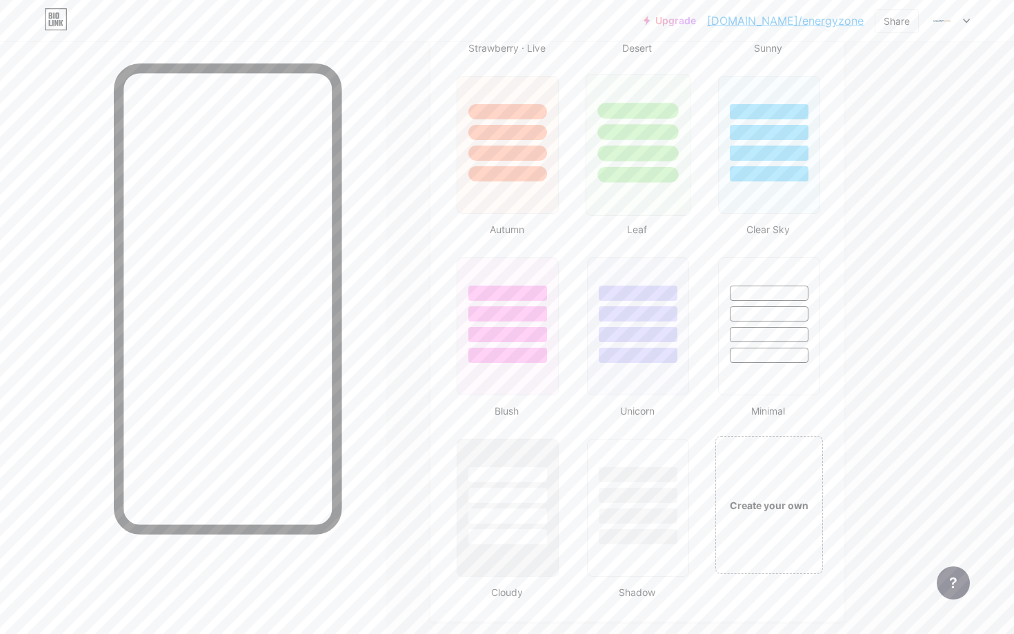
click at [620, 186] on div at bounding box center [638, 145] width 105 height 142
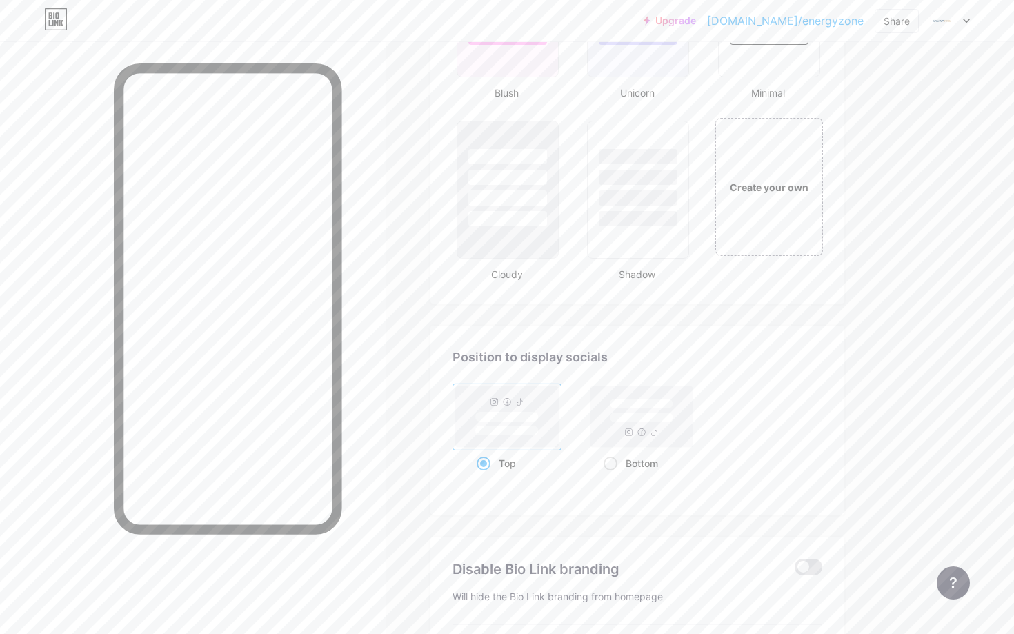
scroll to position [1568, 0]
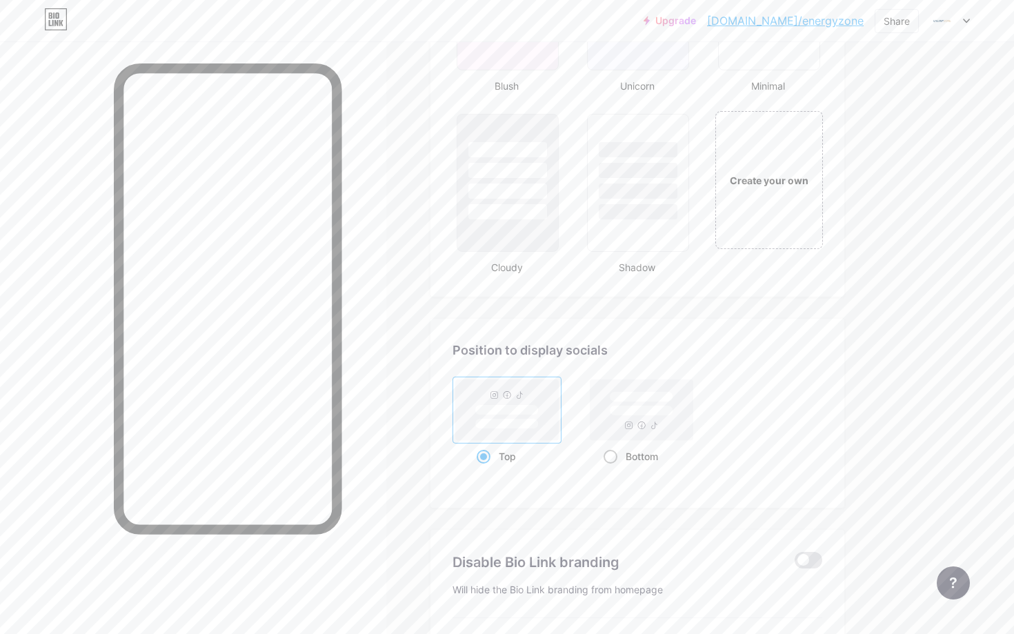
click at [626, 425] on rect at bounding box center [641, 409] width 103 height 61
click at [613, 469] on input "Bottom" at bounding box center [608, 473] width 9 height 9
radio input "true"
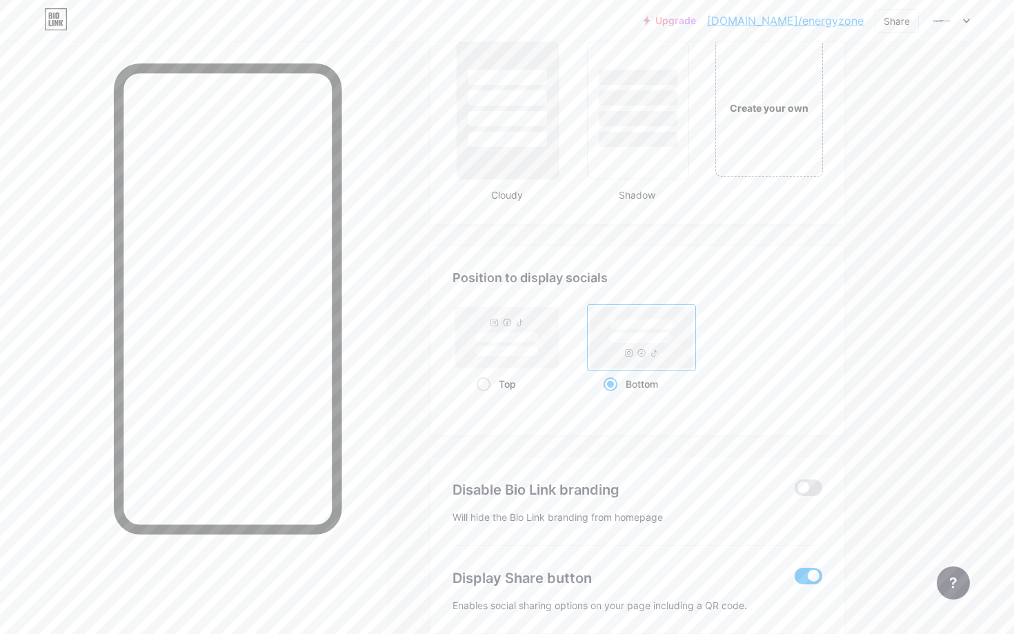
scroll to position [1709, 0]
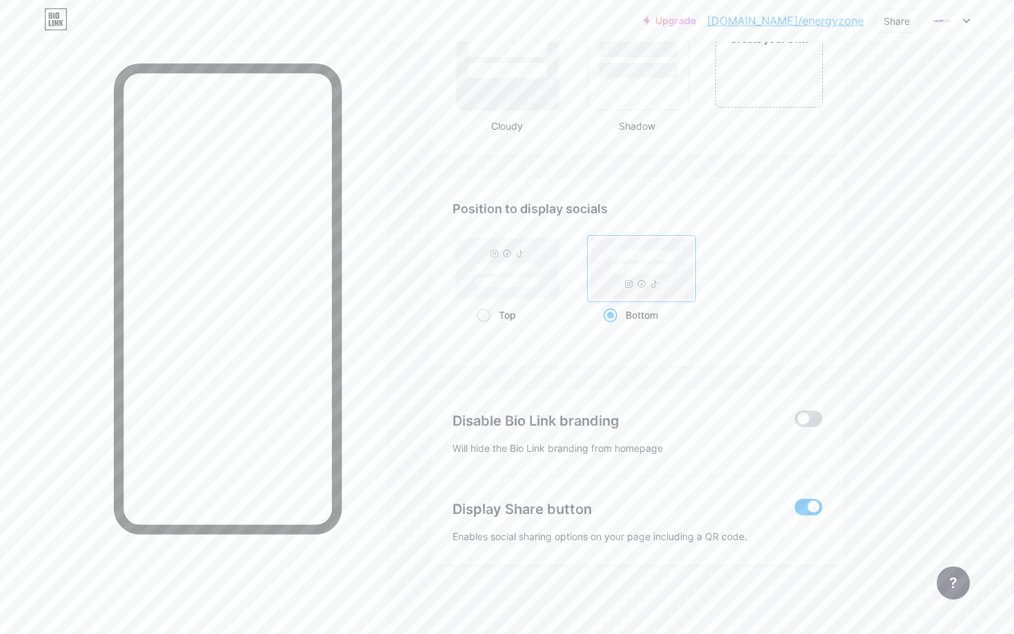
click at [800, 419] on span at bounding box center [809, 418] width 28 height 17
click at [795, 422] on input "checkbox" at bounding box center [795, 422] width 0 height 0
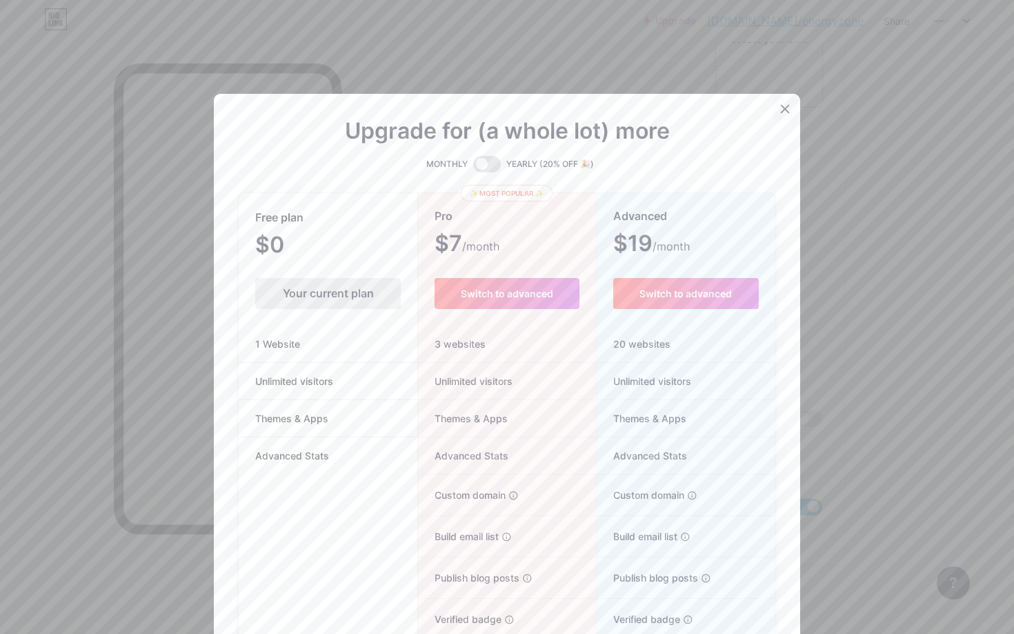
click at [788, 99] on div at bounding box center [785, 109] width 25 height 25
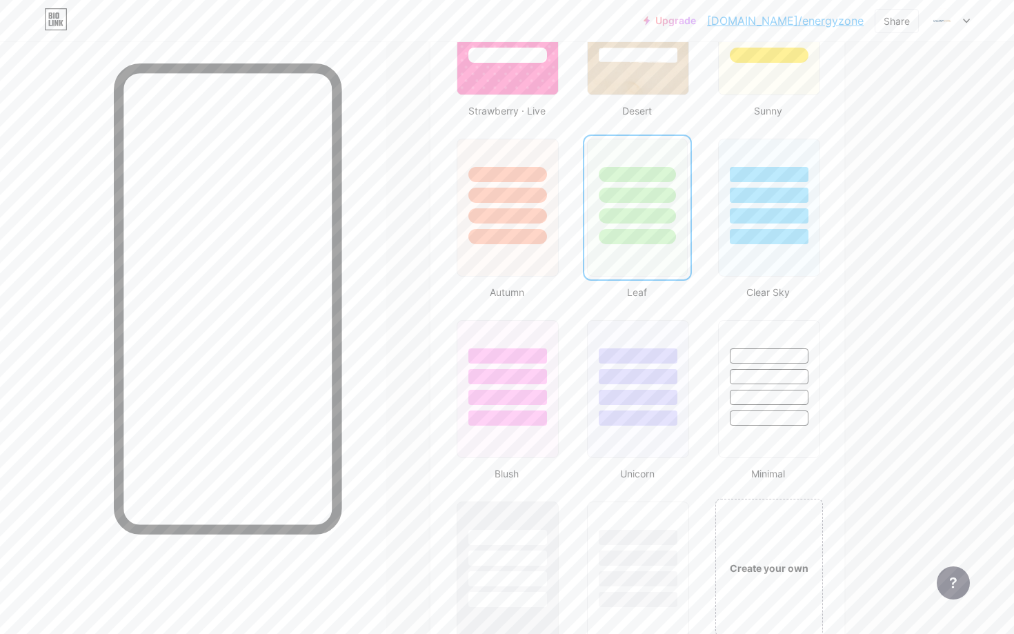
scroll to position [1177, 0]
click at [761, 435] on div at bounding box center [769, 393] width 102 height 138
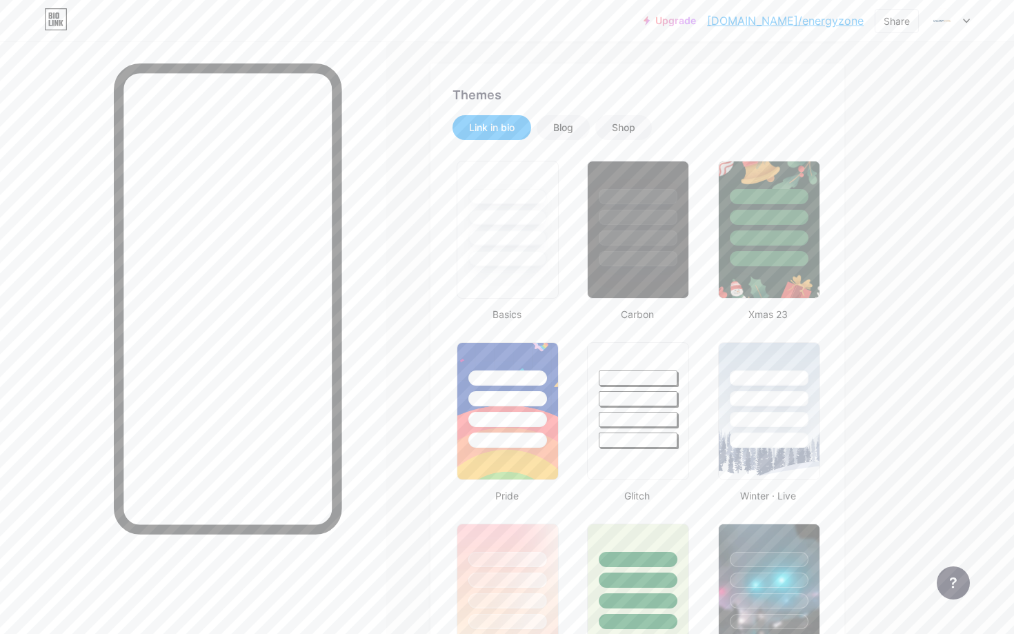
scroll to position [237, 0]
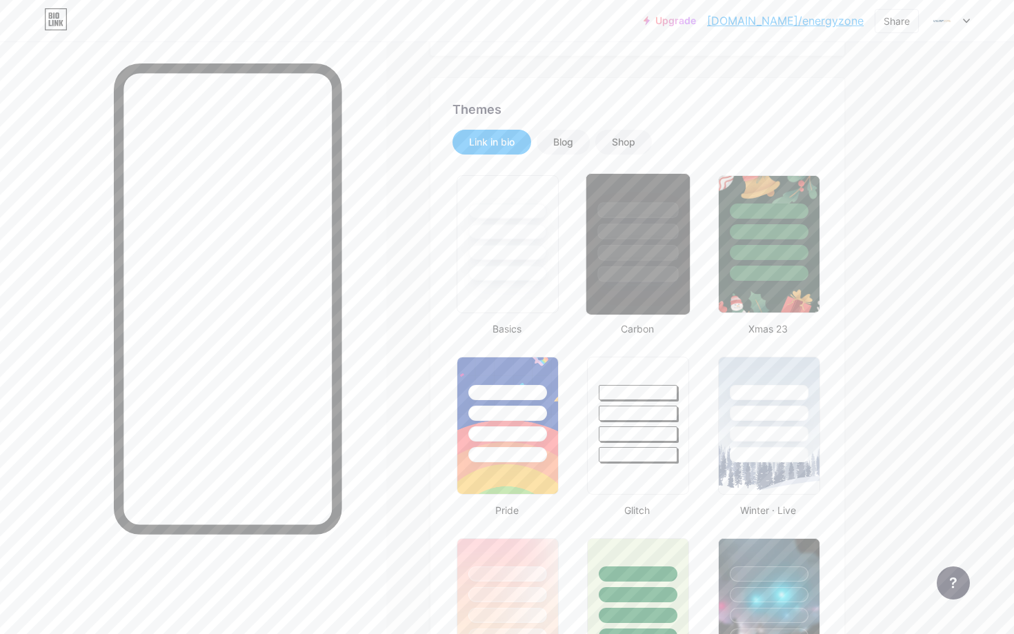
click at [652, 312] on div at bounding box center [638, 244] width 105 height 142
click at [652, 291] on div at bounding box center [637, 244] width 100 height 138
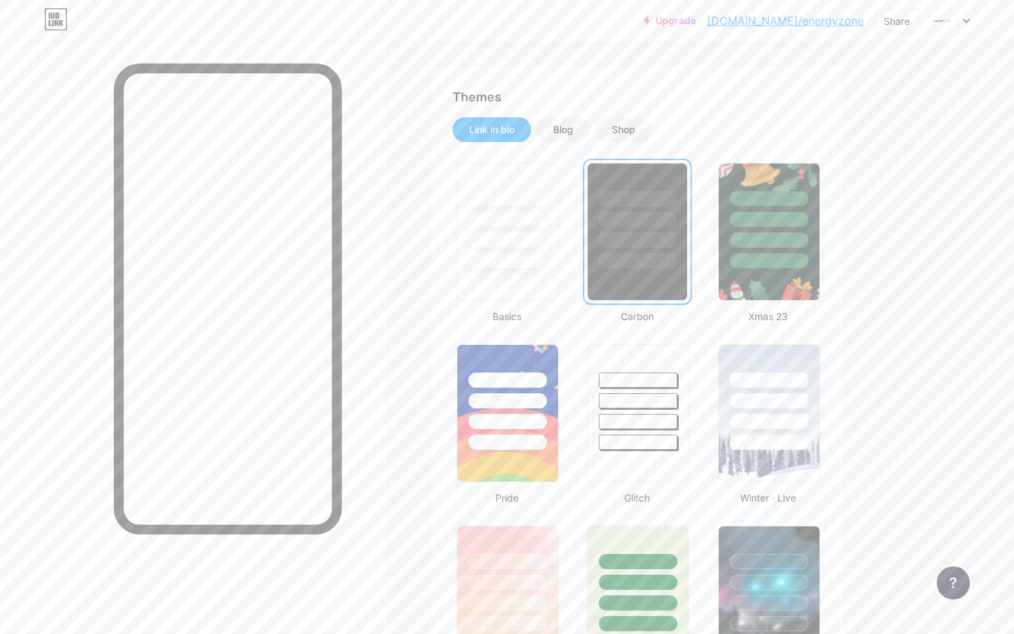
scroll to position [244, 0]
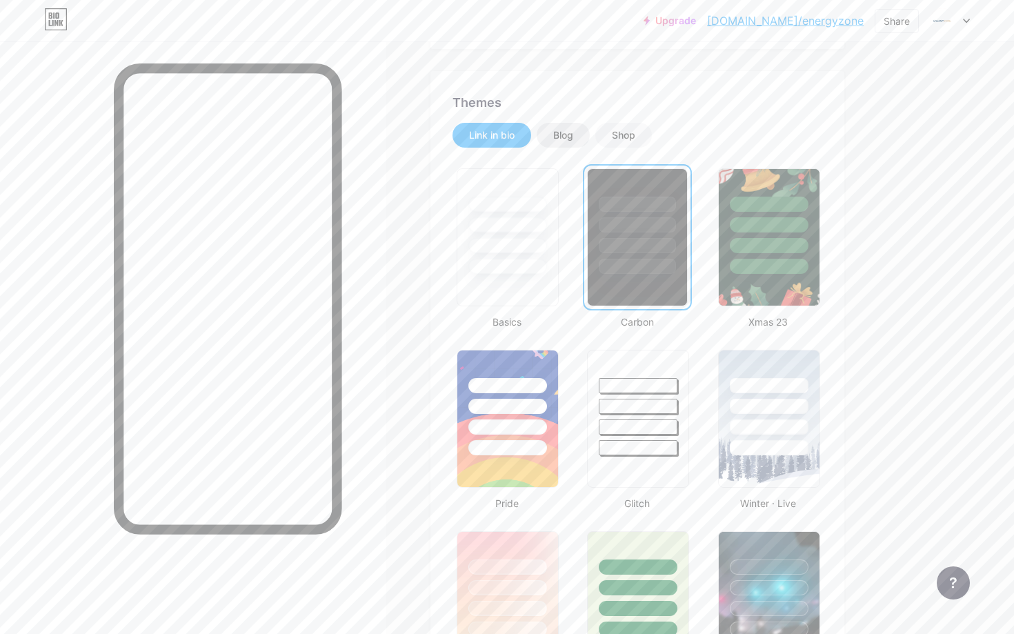
click at [564, 132] on div "Blog" at bounding box center [563, 135] width 20 height 14
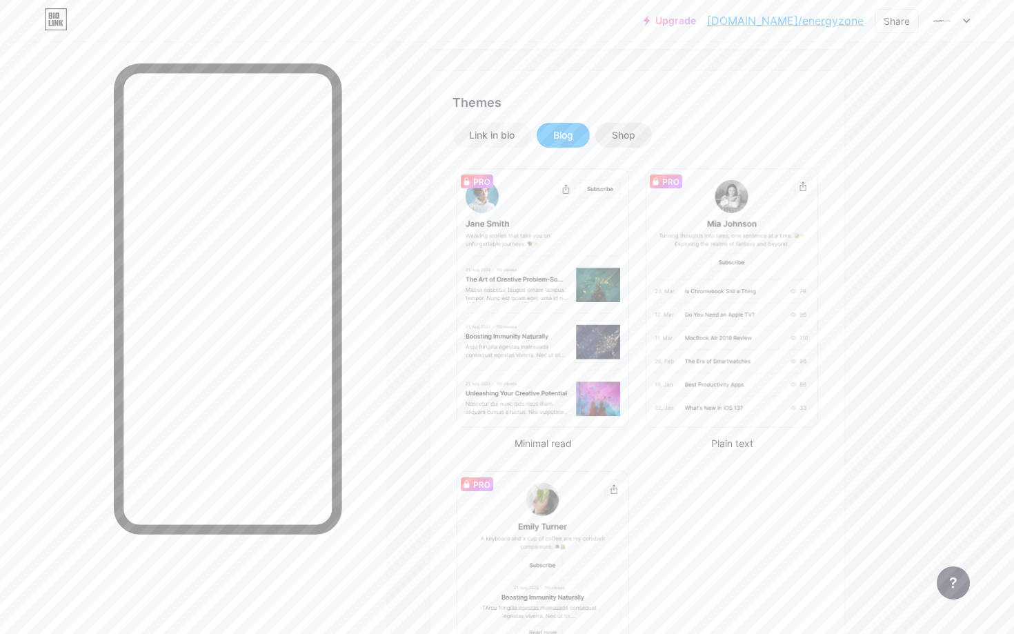
click at [617, 139] on div "Shop" at bounding box center [623, 135] width 23 height 14
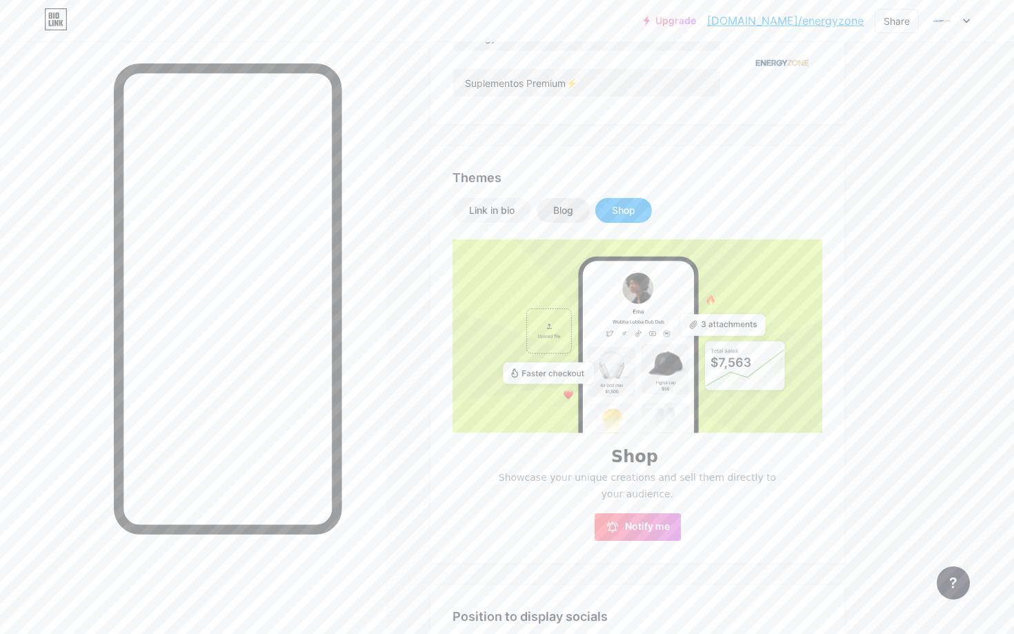
scroll to position [29, 0]
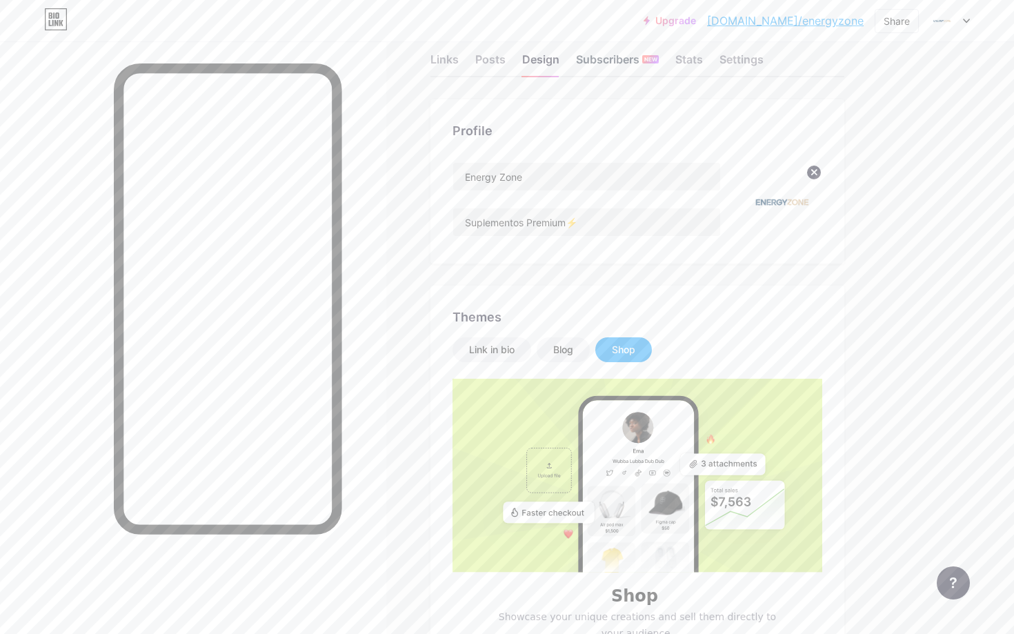
click at [610, 59] on div "Subscribers NEW" at bounding box center [617, 63] width 83 height 25
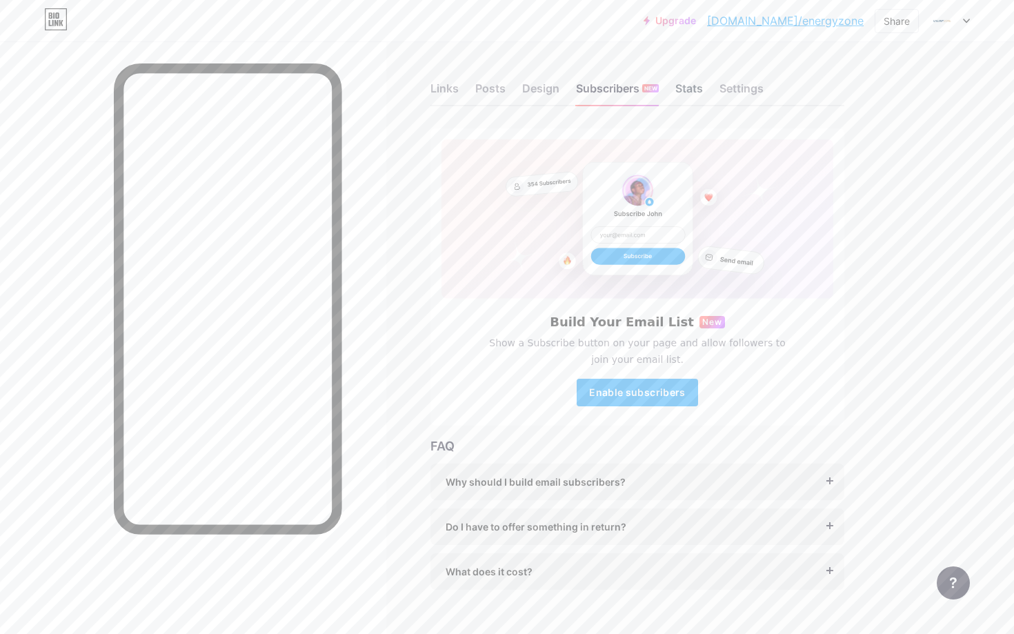
click at [686, 90] on div "Stats" at bounding box center [689, 92] width 28 height 25
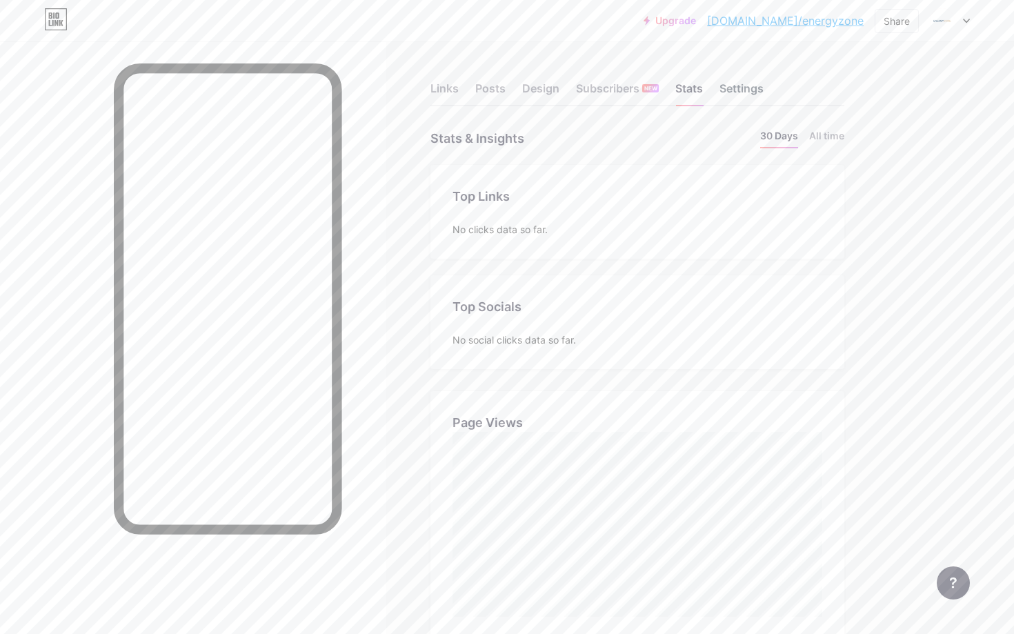
scroll to position [634, 1014]
click at [740, 87] on div "Settings" at bounding box center [741, 92] width 44 height 25
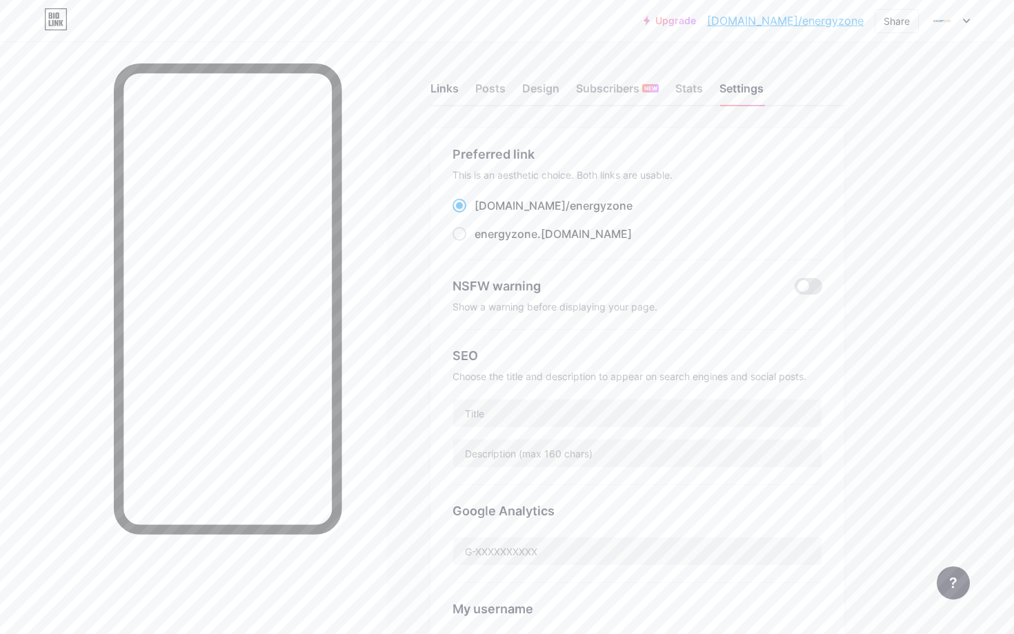
click at [446, 86] on div "Links" at bounding box center [444, 92] width 28 height 25
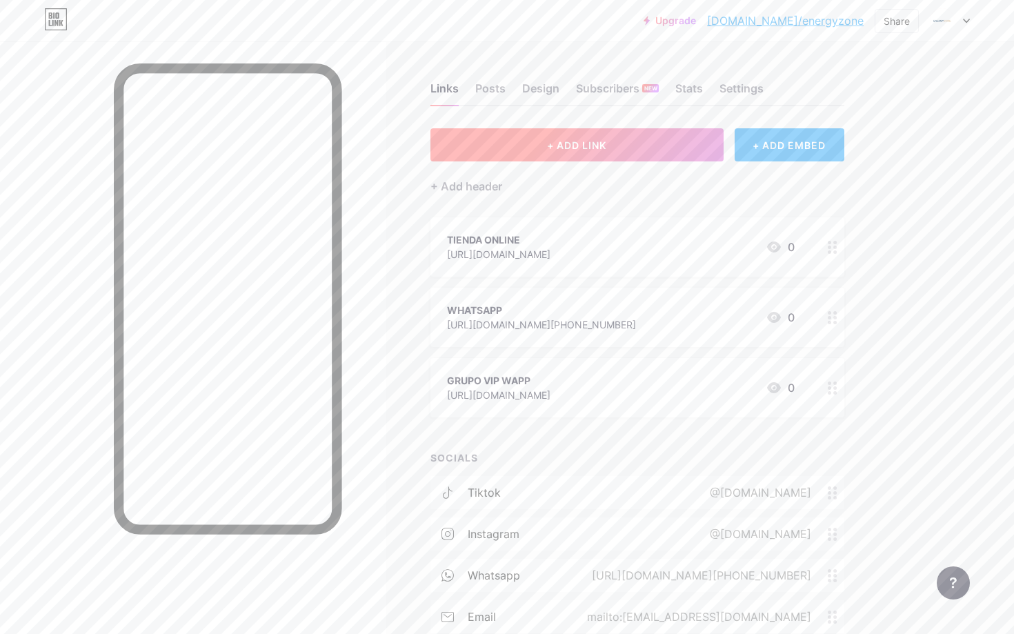
click at [573, 153] on button "+ ADD LINK" at bounding box center [576, 144] width 293 height 33
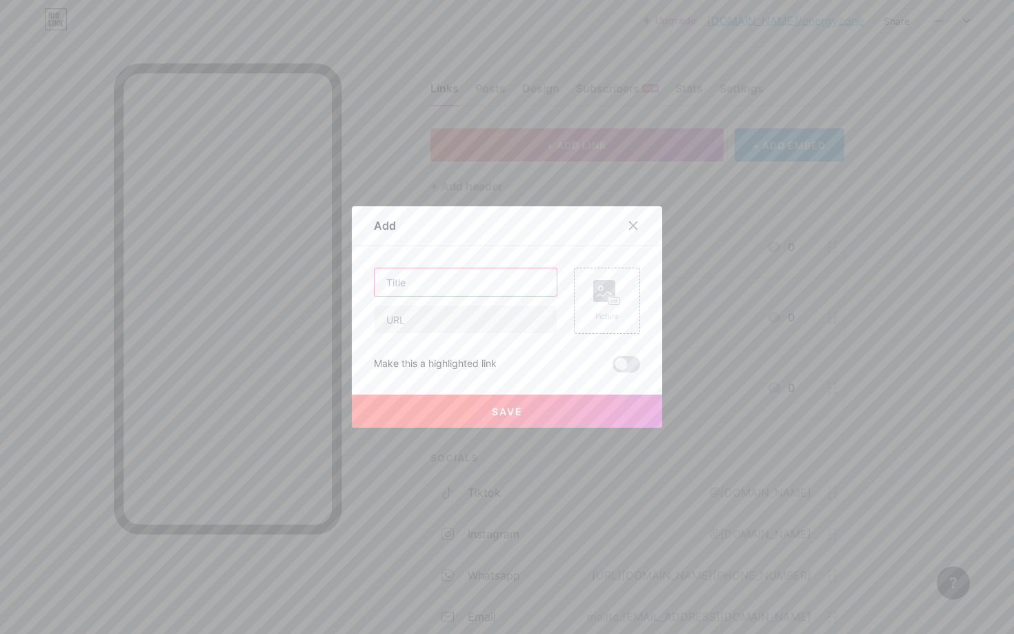
click at [473, 275] on input "text" at bounding box center [466, 282] width 182 height 28
type input "web"
paste input "[URL][DOMAIN_NAME]"
type input "[URL][DOMAIN_NAME]"
click at [472, 420] on button "Save" at bounding box center [507, 411] width 310 height 33
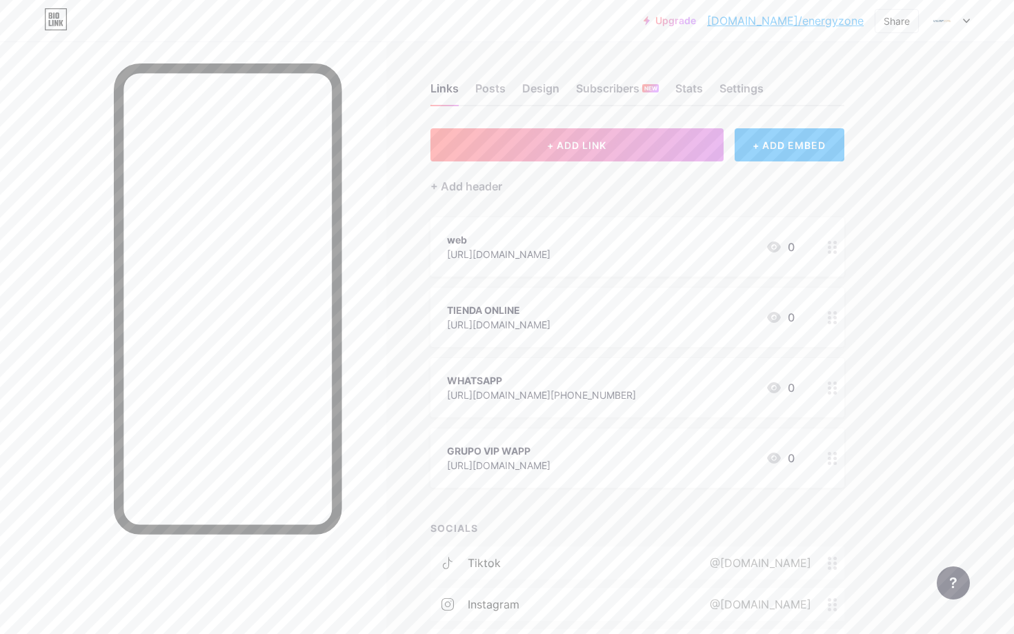
click at [836, 248] on icon at bounding box center [833, 247] width 10 height 13
click at [397, 377] on div "Delete" at bounding box center [388, 378] width 29 height 17
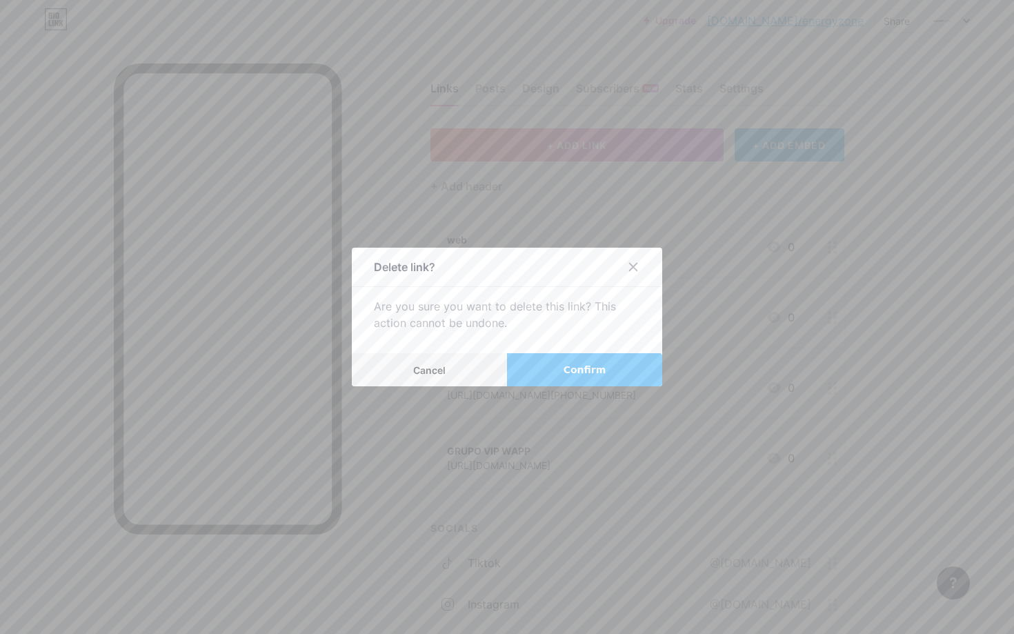
click at [577, 364] on span "Confirm" at bounding box center [585, 370] width 43 height 14
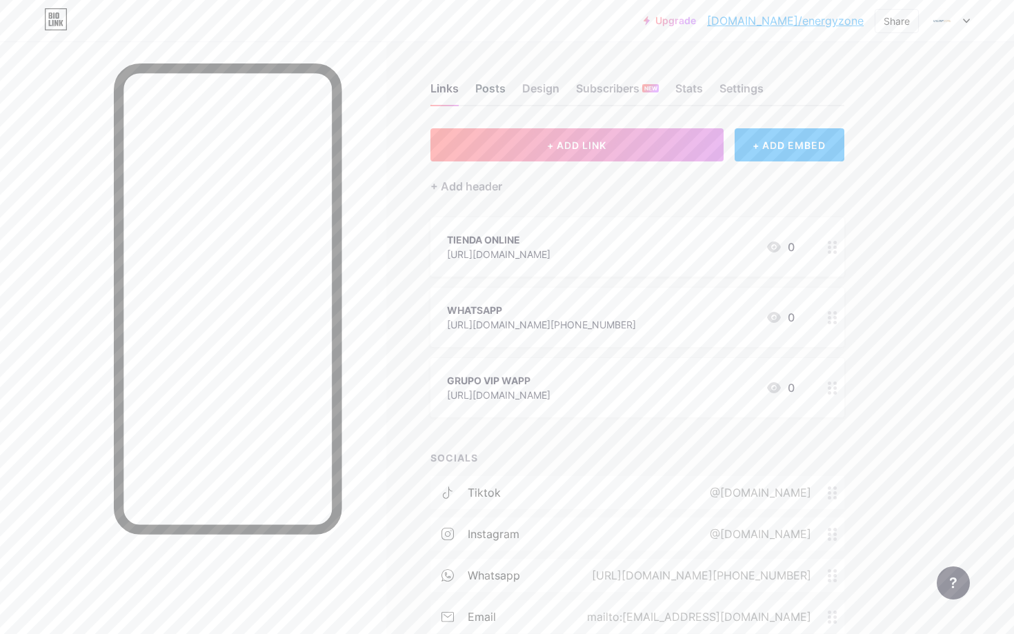
click at [486, 92] on div "Posts" at bounding box center [490, 92] width 30 height 25
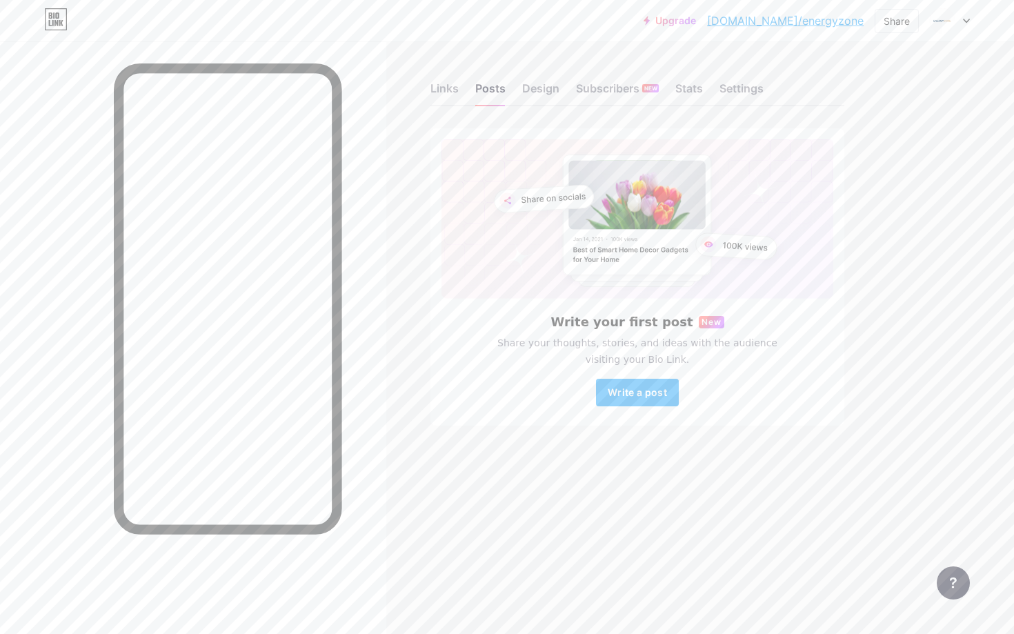
click at [696, 23] on link "Upgrade" at bounding box center [670, 20] width 52 height 11
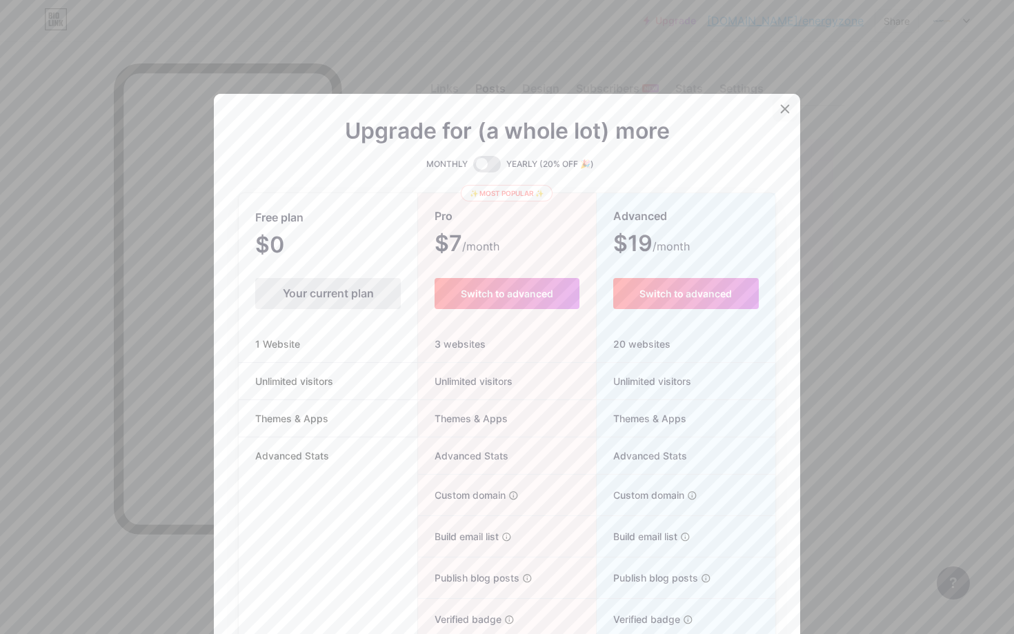
click at [788, 112] on icon at bounding box center [786, 109] width 8 height 8
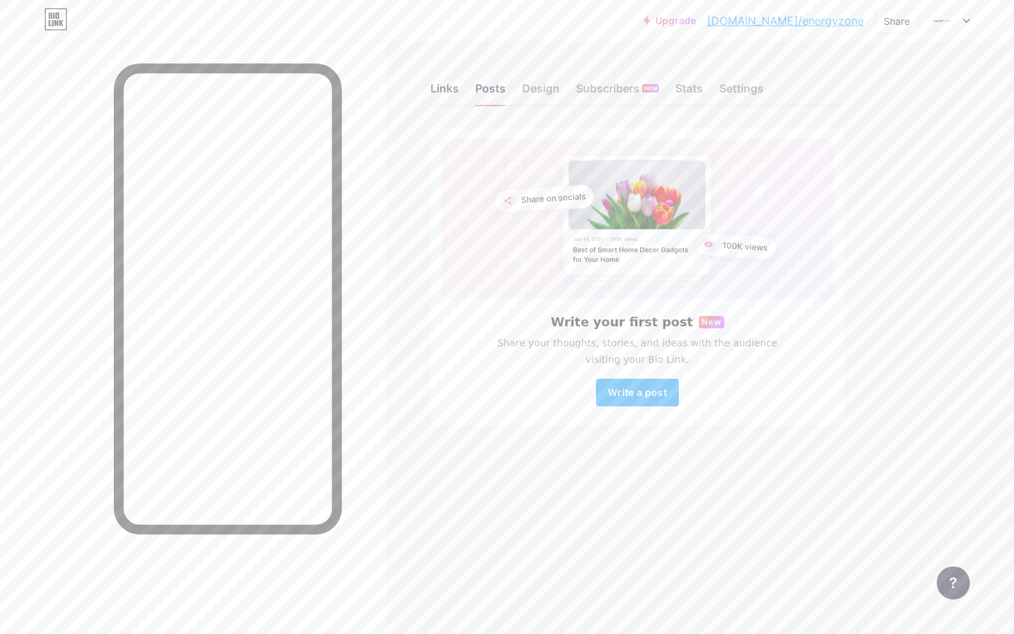
click at [451, 88] on div "Links" at bounding box center [444, 92] width 28 height 25
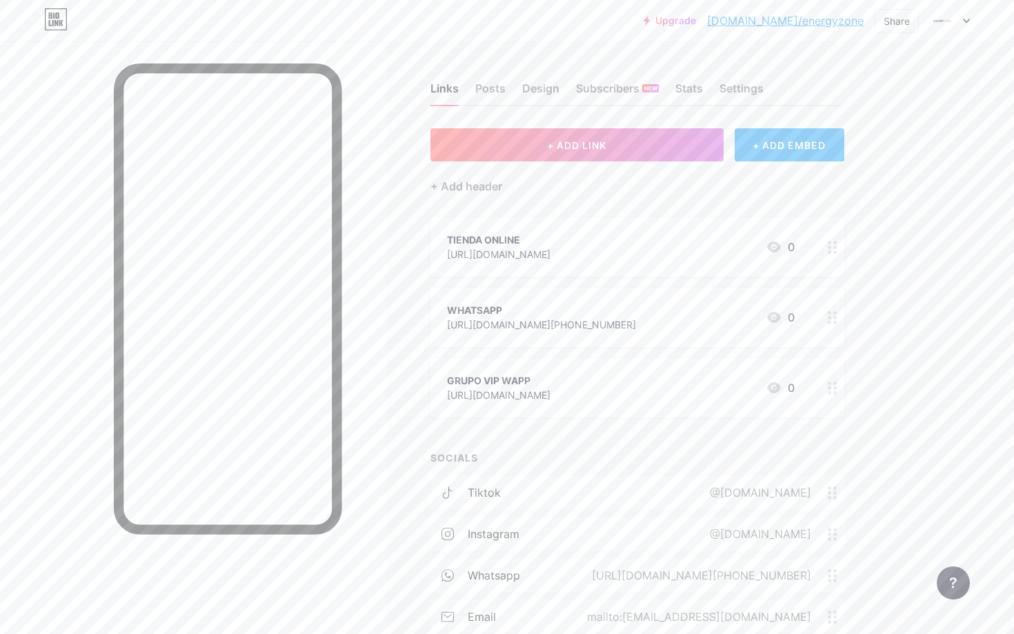
click at [788, 139] on div "+ ADD EMBED" at bounding box center [790, 144] width 110 height 33
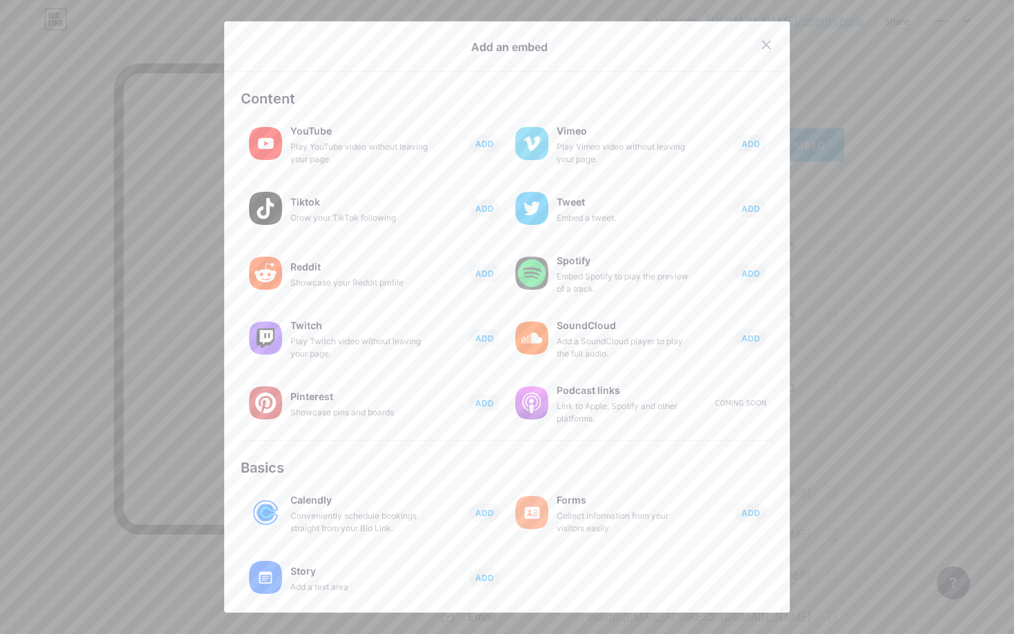
click at [759, 37] on div at bounding box center [766, 44] width 25 height 25
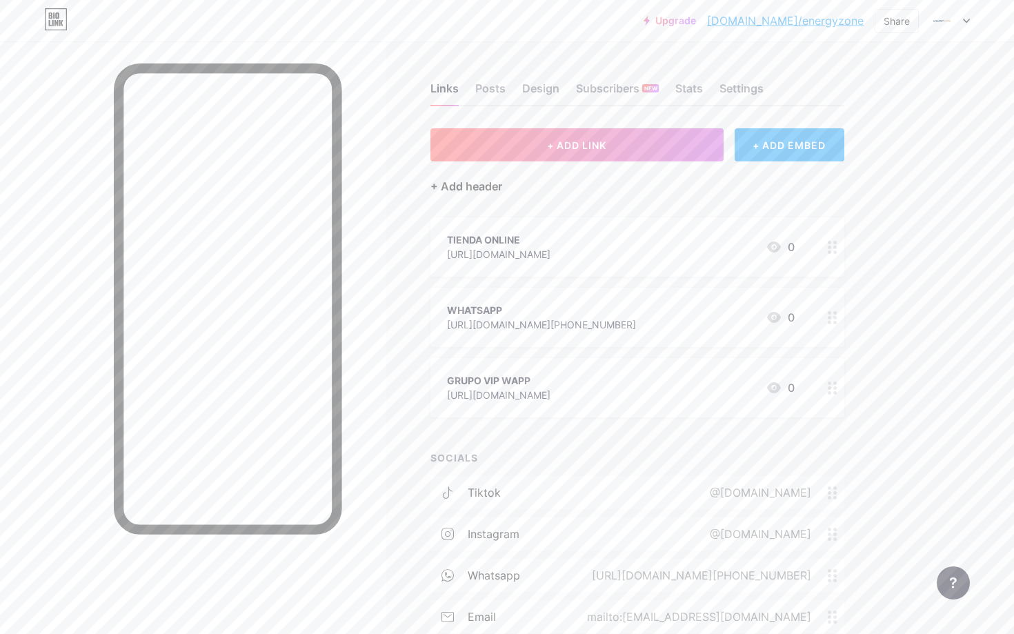
click at [467, 186] on div "+ Add header" at bounding box center [466, 186] width 72 height 17
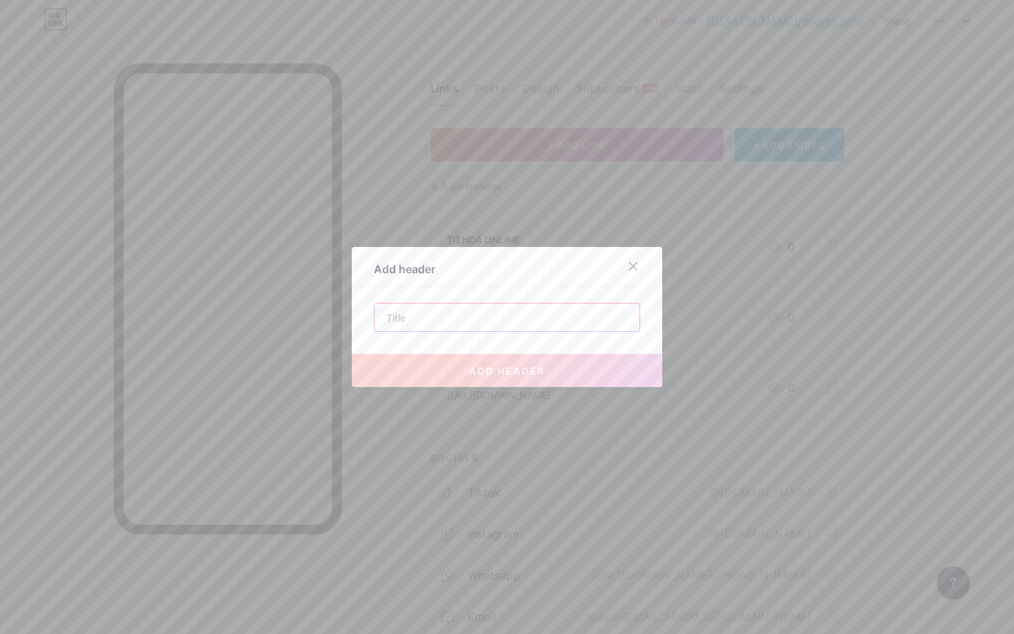
click at [457, 314] on input "text" at bounding box center [507, 318] width 265 height 28
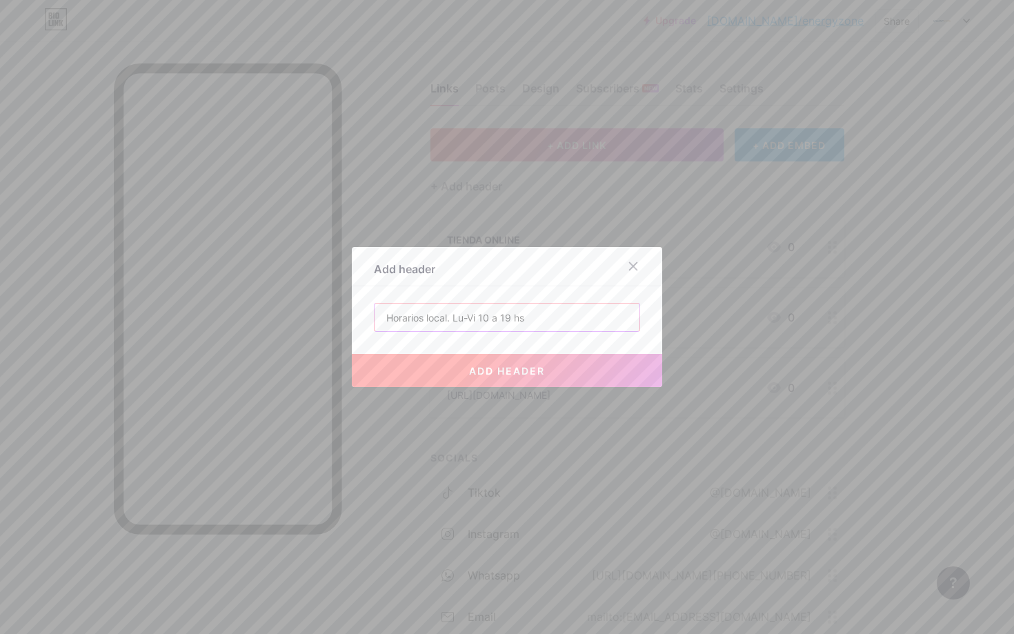
type input "Horarios local. Lu-Vi 10 a 19 hs"
click at [475, 366] on span "add header" at bounding box center [507, 371] width 76 height 12
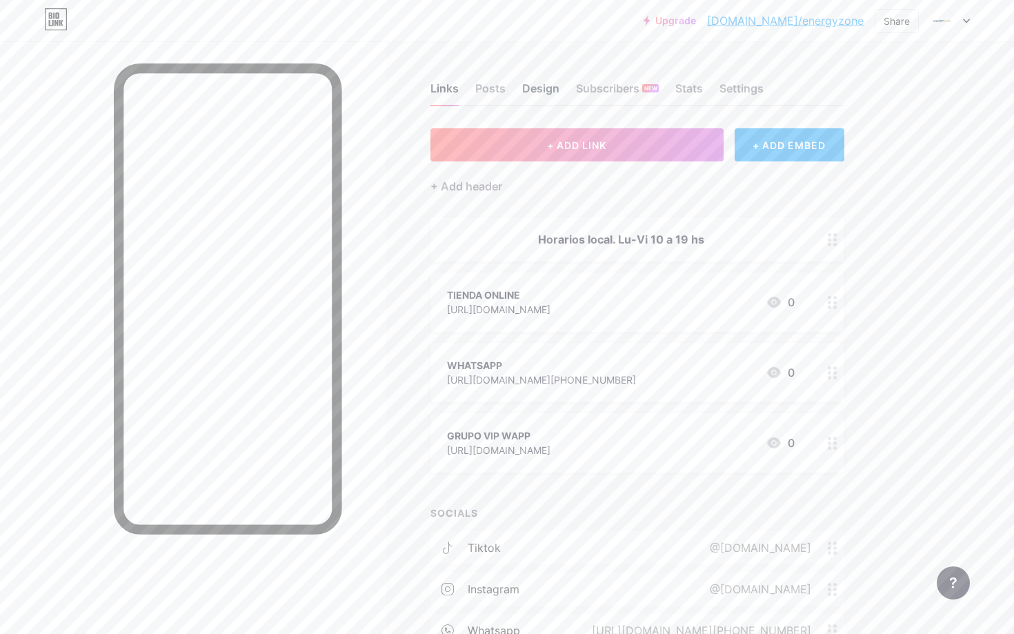
click at [539, 89] on div "Design" at bounding box center [540, 92] width 37 height 25
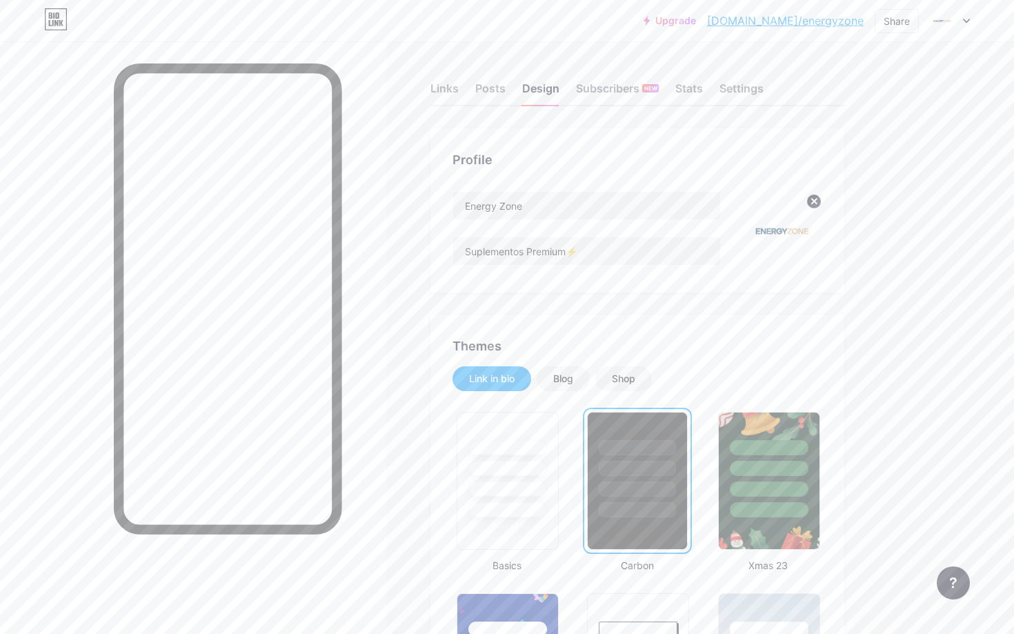
scroll to position [50, 0]
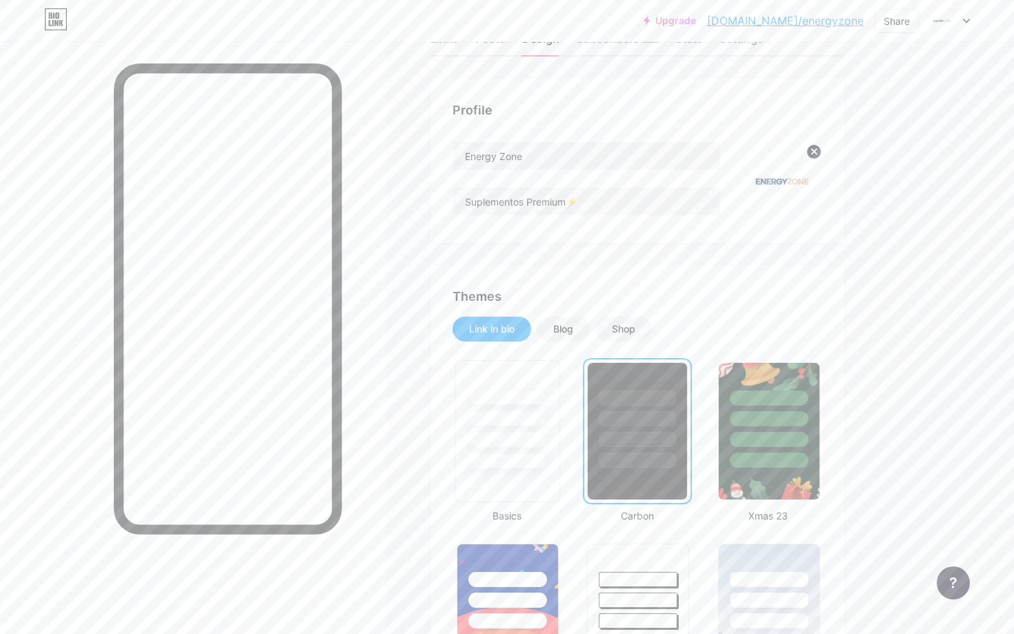
click at [506, 409] on div at bounding box center [507, 415] width 103 height 108
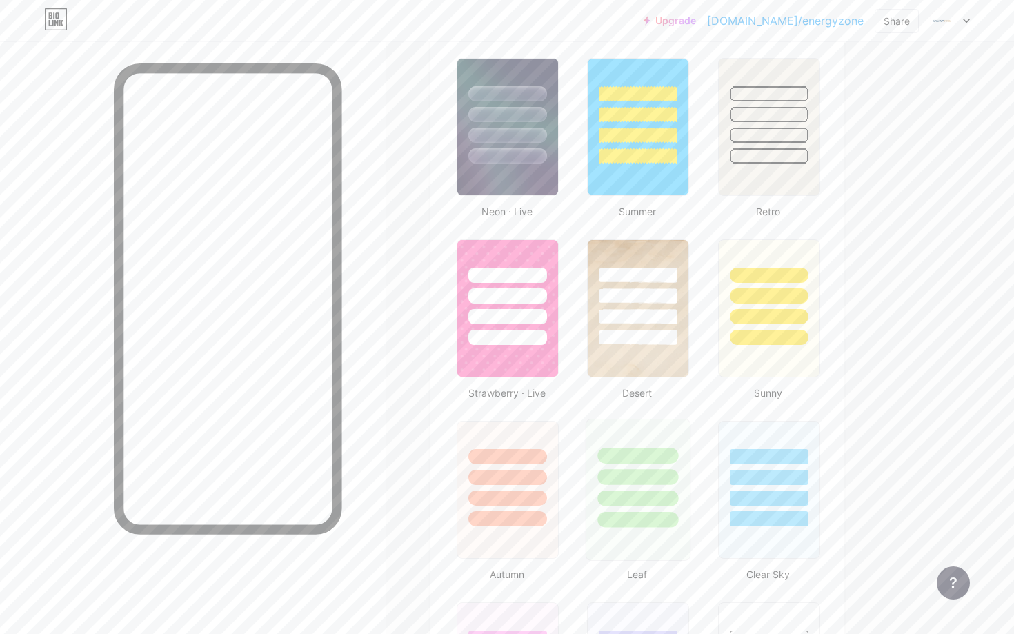
scroll to position [911, 0]
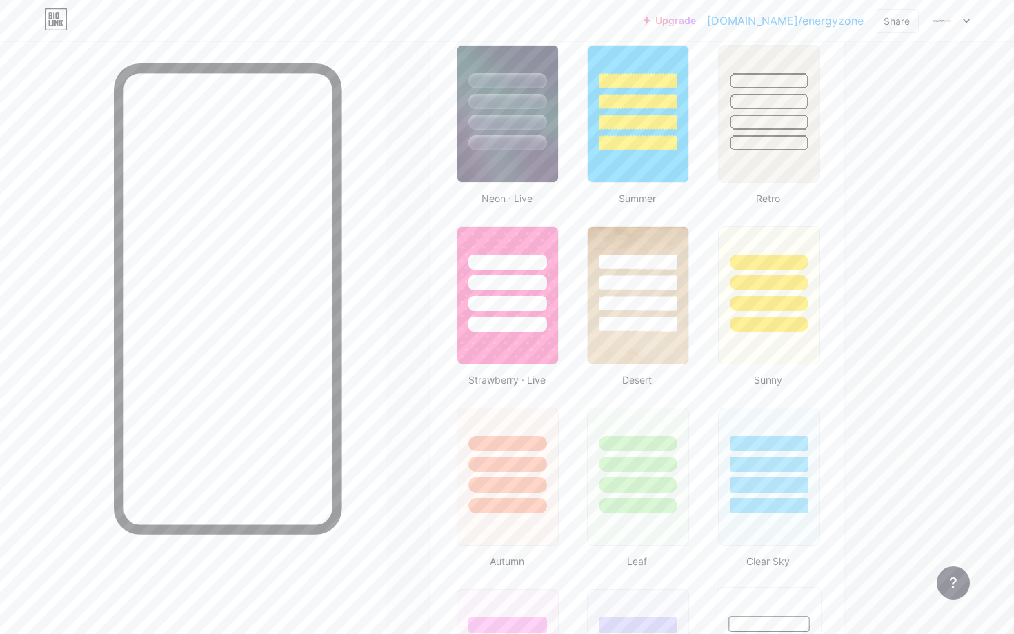
click at [735, 592] on div at bounding box center [768, 642] width 103 height 108
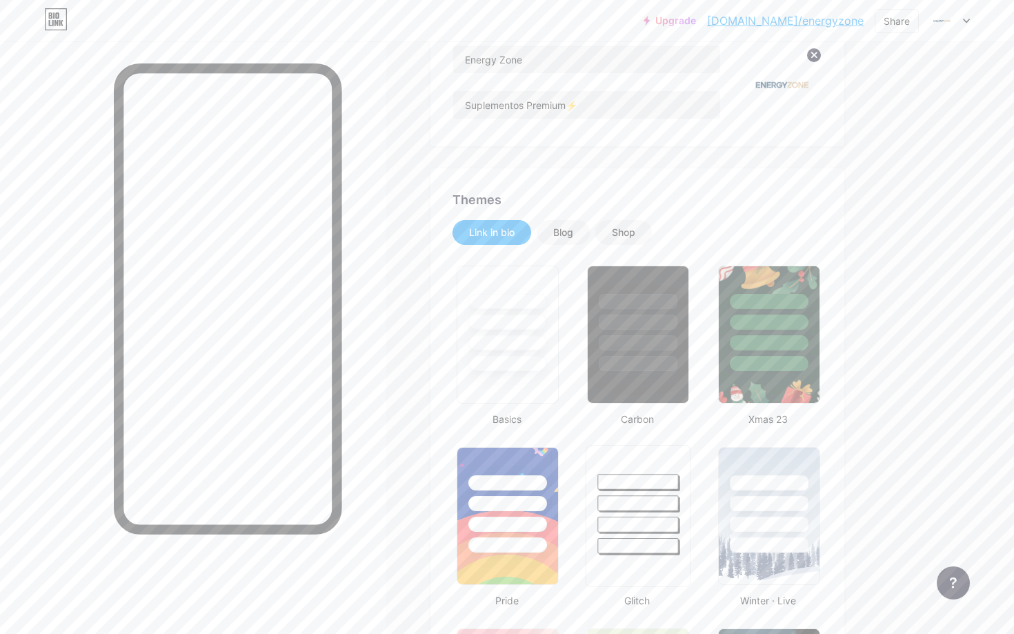
scroll to position [1, 0]
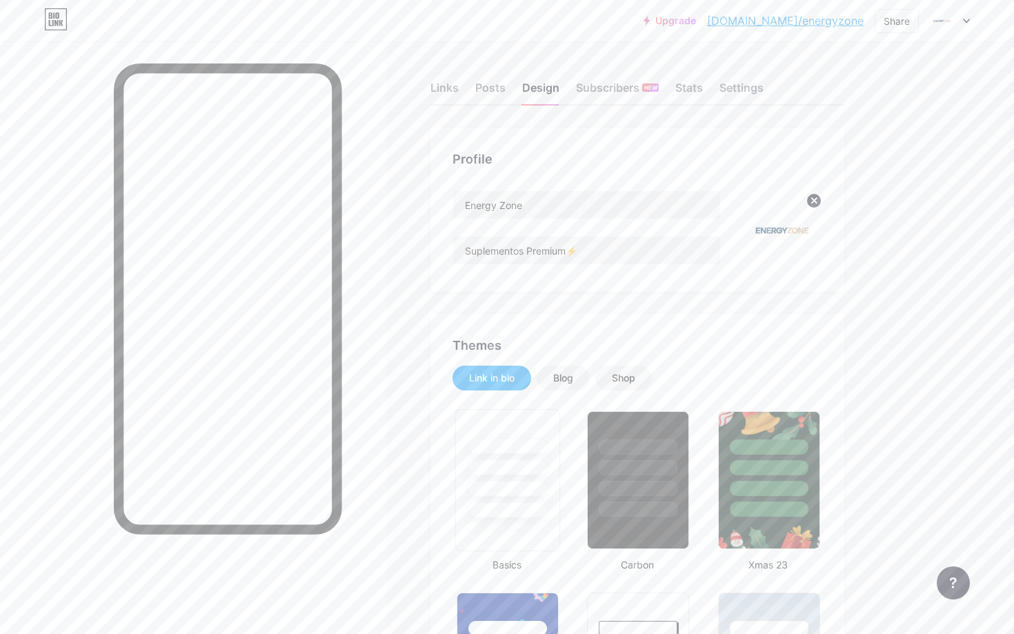
click at [499, 520] on div at bounding box center [507, 480] width 105 height 142
click at [454, 87] on div "Links" at bounding box center [444, 91] width 28 height 25
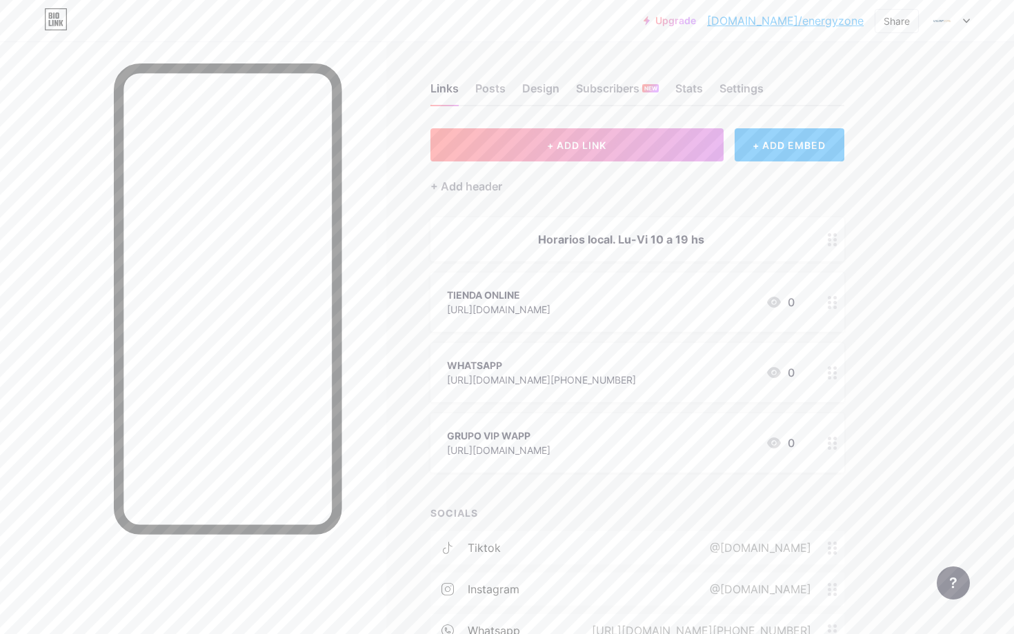
click at [806, 17] on link "[DOMAIN_NAME]/energyzone" at bounding box center [785, 20] width 157 height 17
click at [655, 151] on button "+ ADD LINK" at bounding box center [576, 144] width 293 height 33
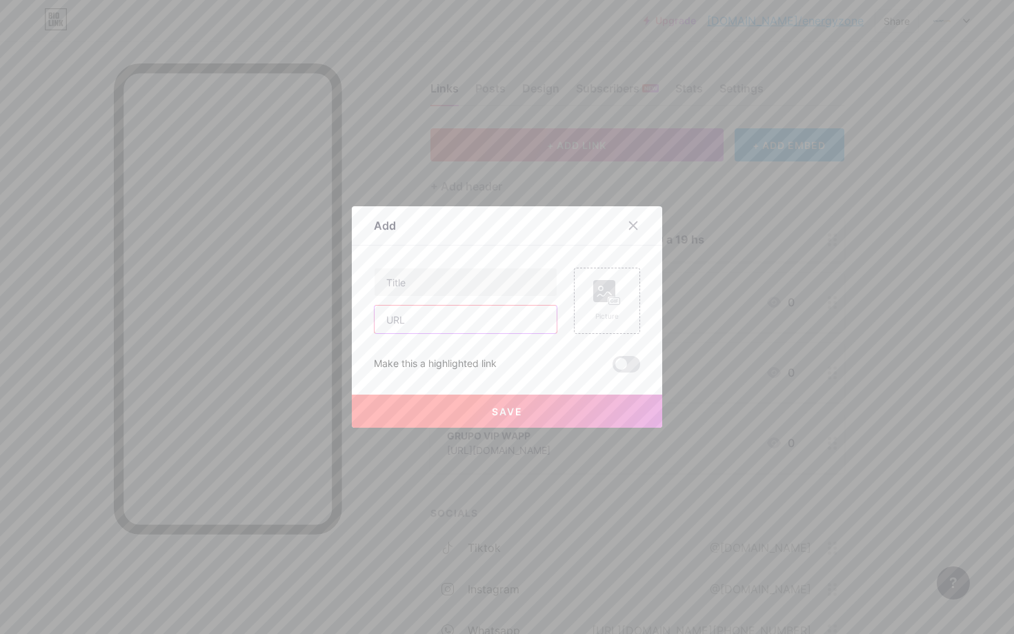
click at [456, 320] on input "text" at bounding box center [466, 320] width 182 height 28
paste input "https://www.mercadolibre.com.ar/tienda/energyzone#client=SEARCH&component_id=me…"
type input "https://www.mercadolibre.com.ar/tienda/energyzone#client=SEARCH&component_id=me…"
click at [458, 292] on input "text" at bounding box center [466, 282] width 182 height 28
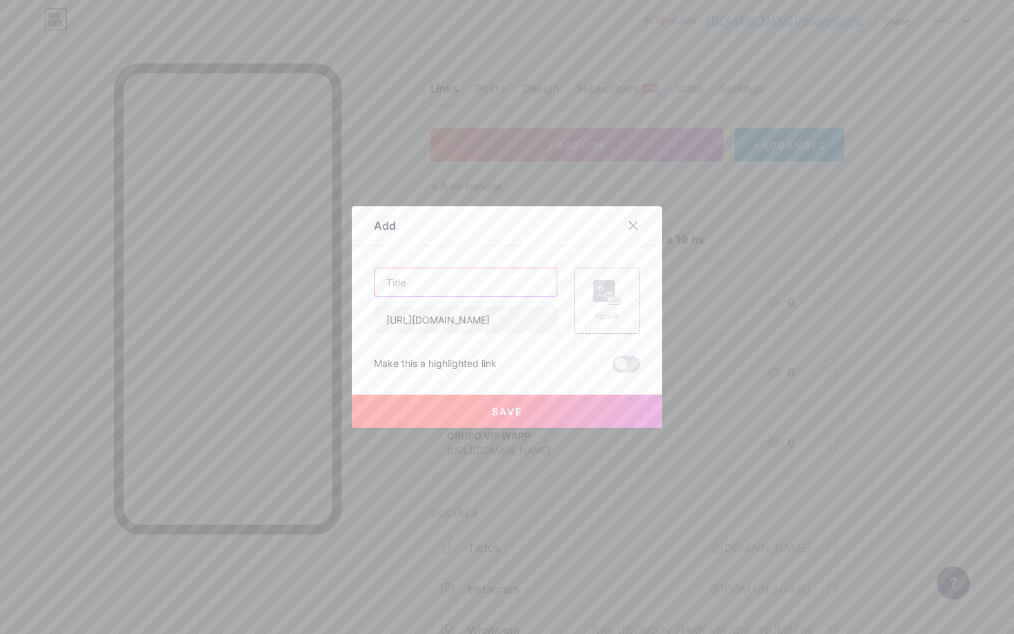
scroll to position [0, 0]
type input "Tienda Oficial Mercado Libre"
click at [490, 406] on button "Save" at bounding box center [507, 411] width 310 height 33
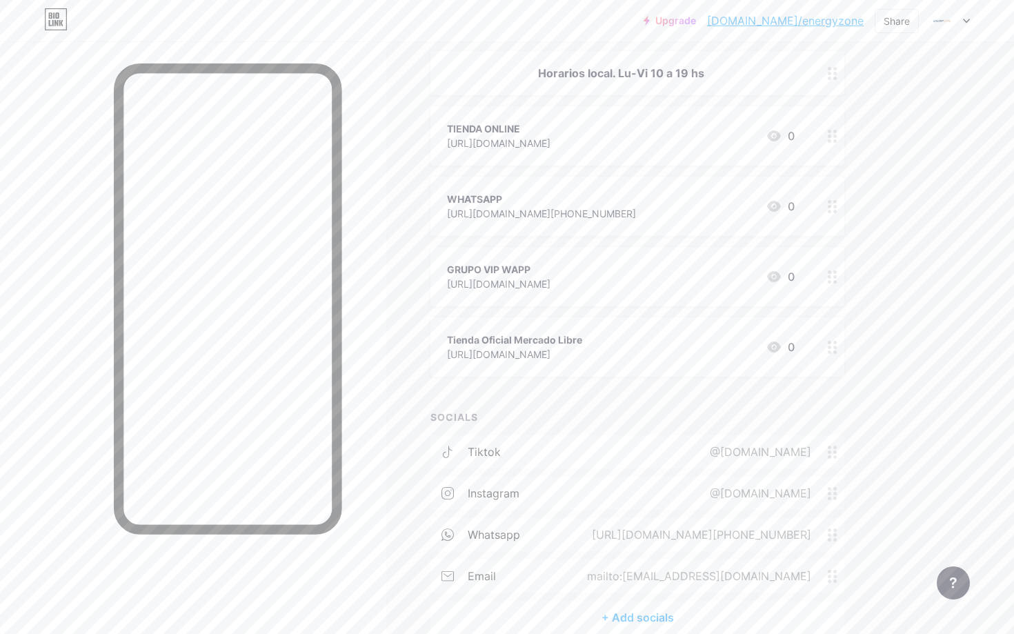
scroll to position [166, 0]
click at [828, 214] on div at bounding box center [832, 206] width 23 height 59
click at [381, 376] on div "Delete" at bounding box center [388, 378] width 29 height 17
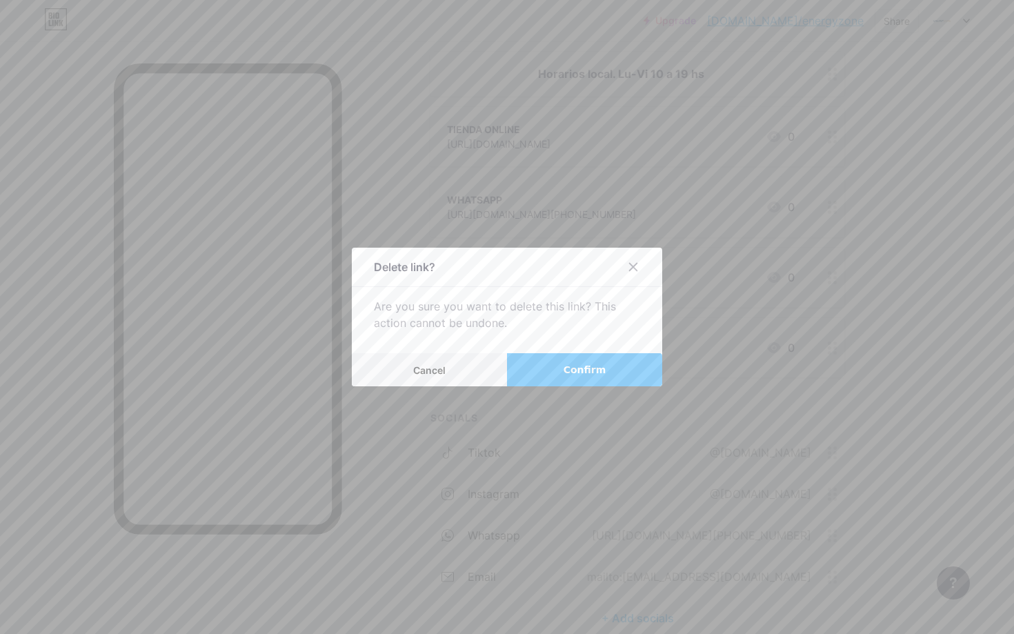
click at [573, 367] on span "Confirm" at bounding box center [585, 370] width 43 height 14
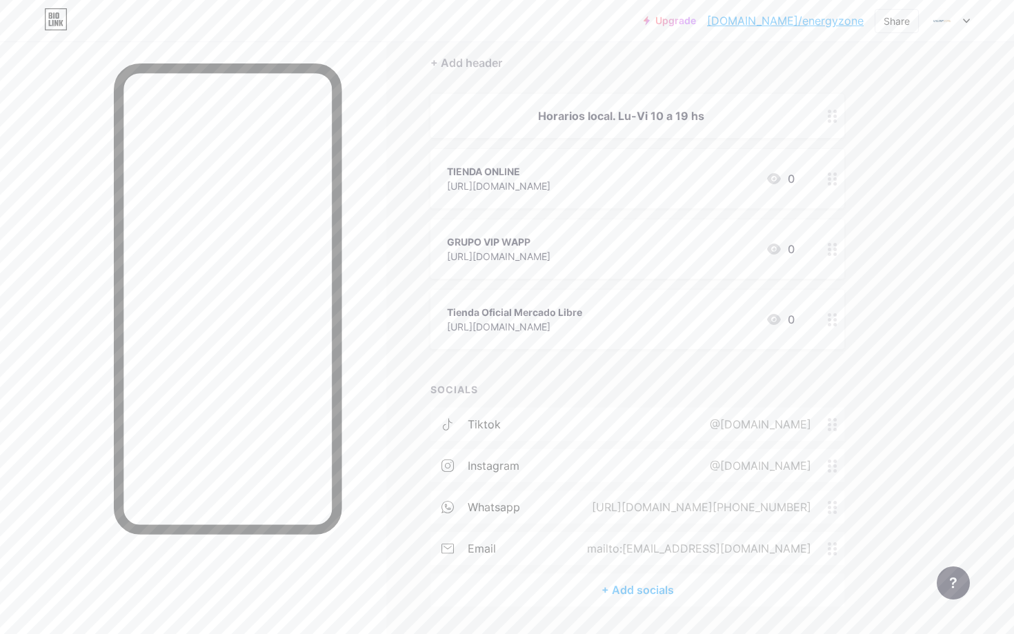
scroll to position [117, 0]
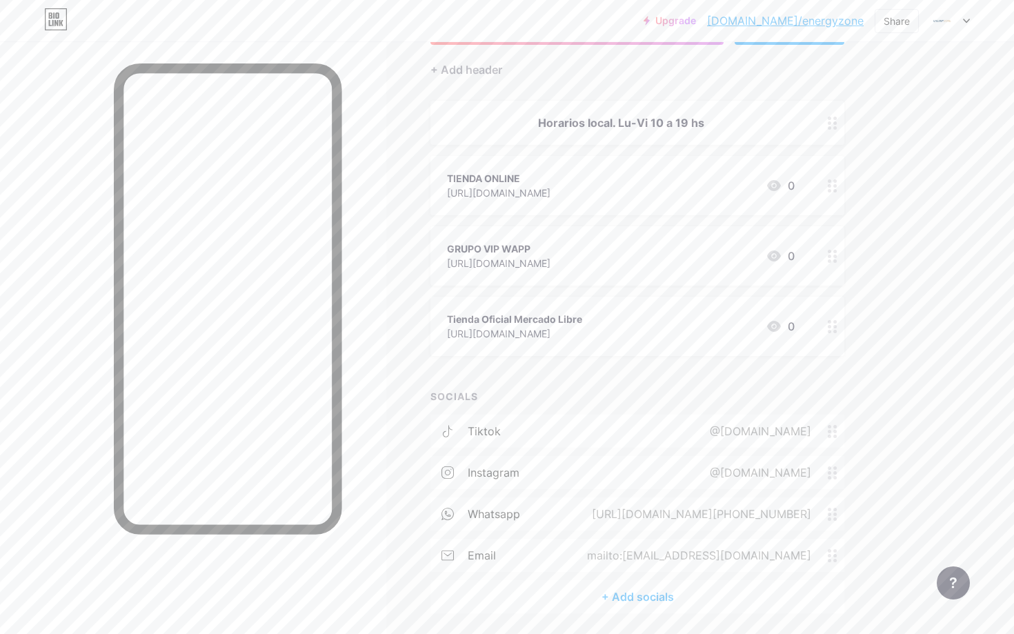
click at [582, 316] on div "Tienda Oficial Mercado Libre" at bounding box center [514, 319] width 135 height 14
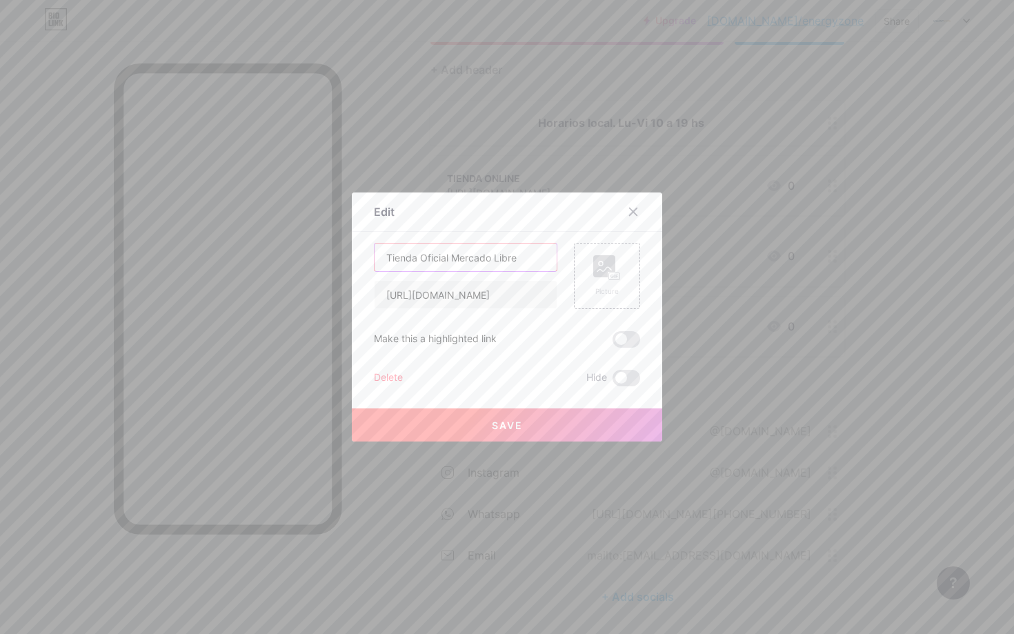
click at [466, 253] on input "Tienda Oficial Mercado Libre" at bounding box center [466, 258] width 182 height 28
type input "TIENDA OFICIAL ML"
click at [475, 432] on button "Save" at bounding box center [507, 424] width 310 height 33
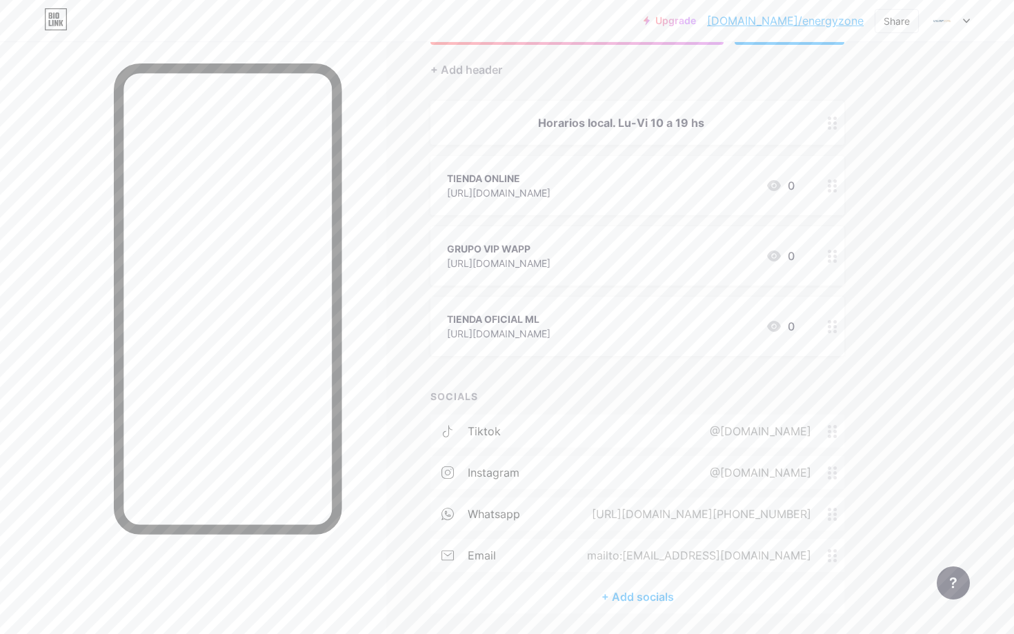
click at [813, 13] on link "[DOMAIN_NAME]/energyzone" at bounding box center [785, 20] width 157 height 17
